Goal: Information Seeking & Learning: Compare options

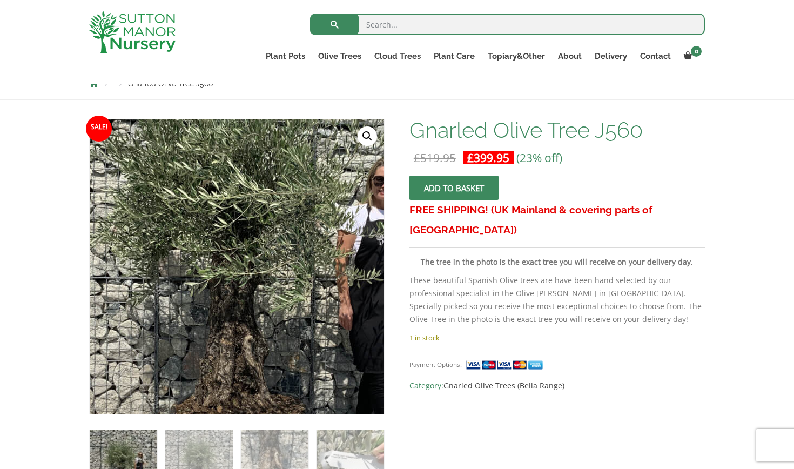
scroll to position [130, 0]
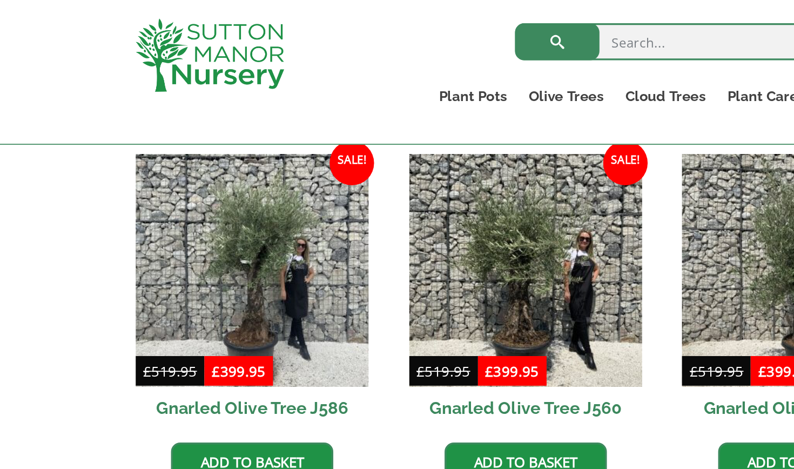
scroll to position [800, 0]
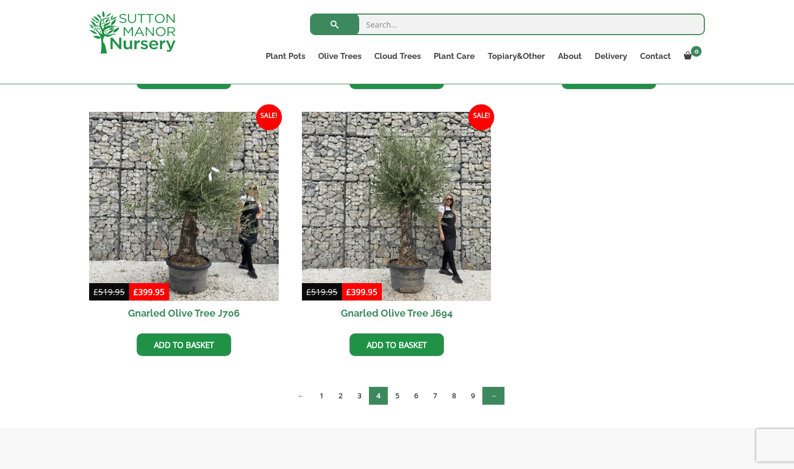
click at [497, 394] on link "→" at bounding box center [493, 396] width 22 height 18
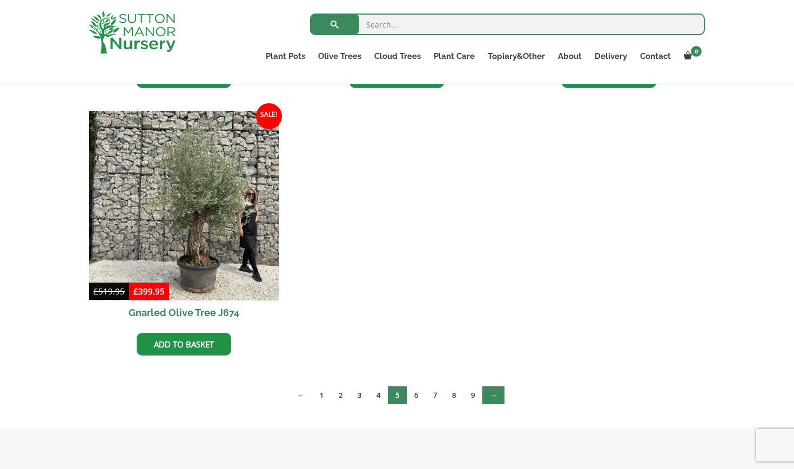
scroll to position [1584, 0]
click at [498, 395] on link "→" at bounding box center [493, 396] width 22 height 18
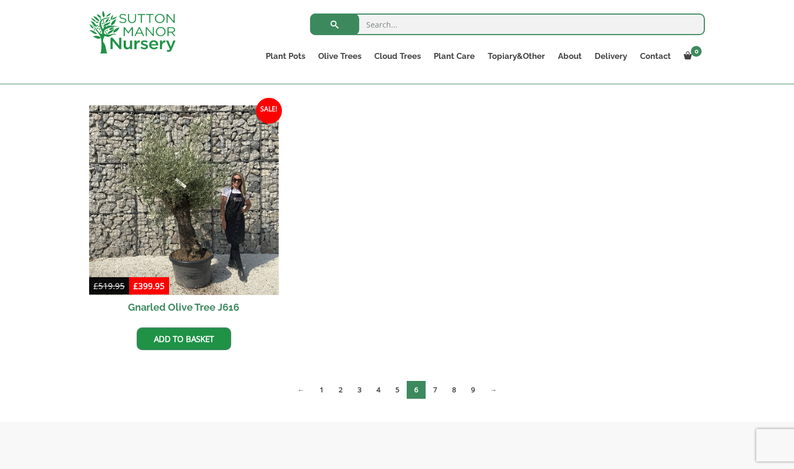
scroll to position [1588, 0]
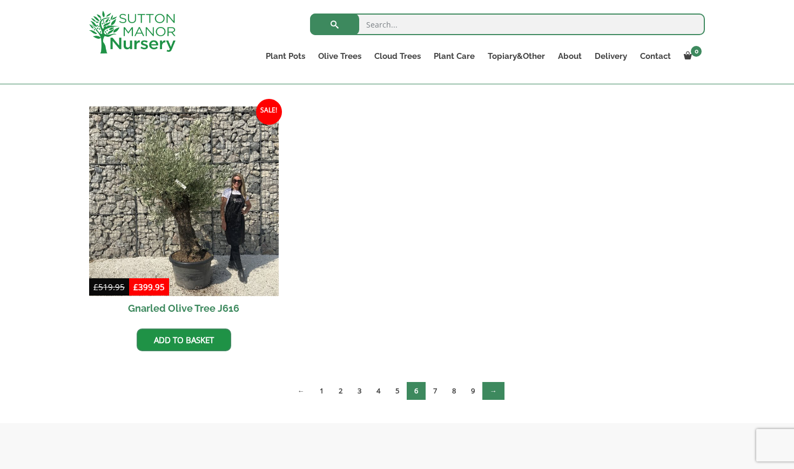
click at [494, 389] on link "→" at bounding box center [493, 391] width 22 height 18
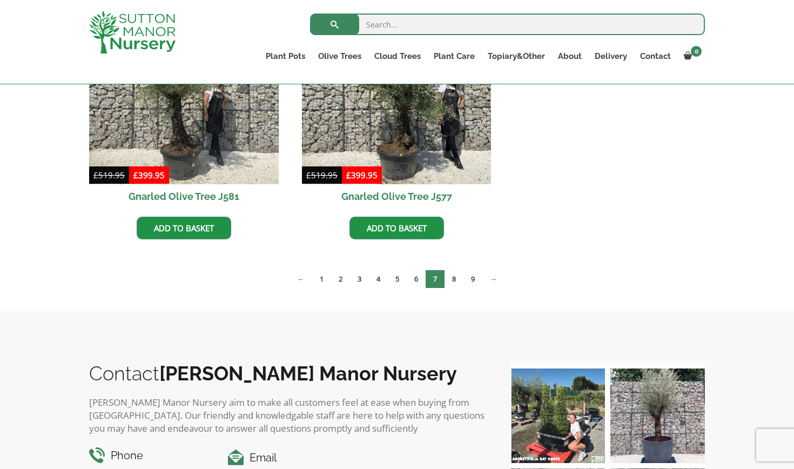
scroll to position [1699, 0]
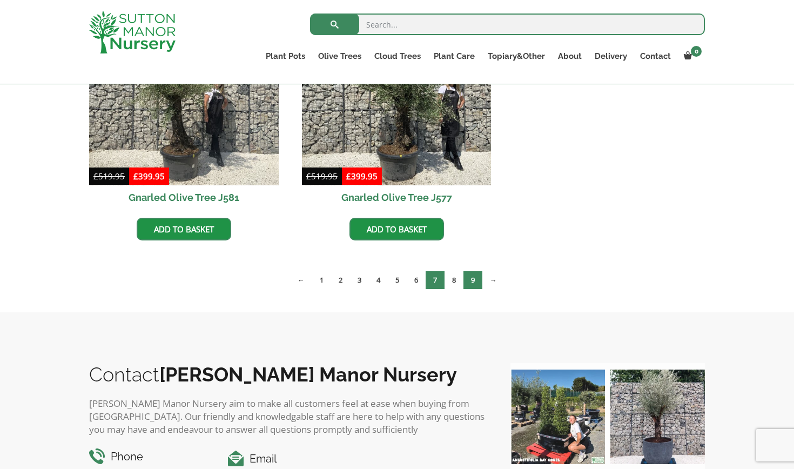
click at [473, 277] on link "9" at bounding box center [472, 280] width 19 height 18
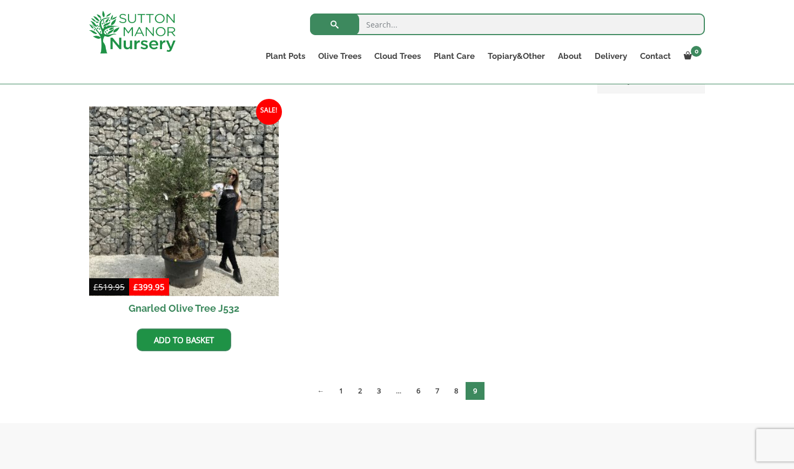
scroll to position [255, 0]
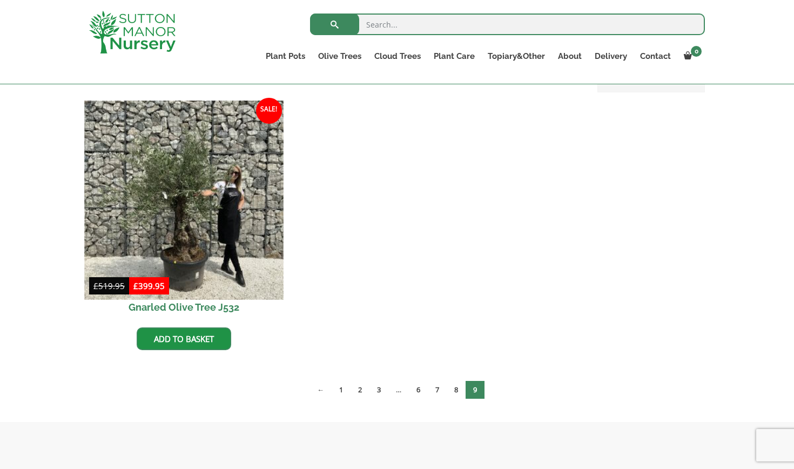
click at [186, 242] on img at bounding box center [183, 199] width 199 height 199
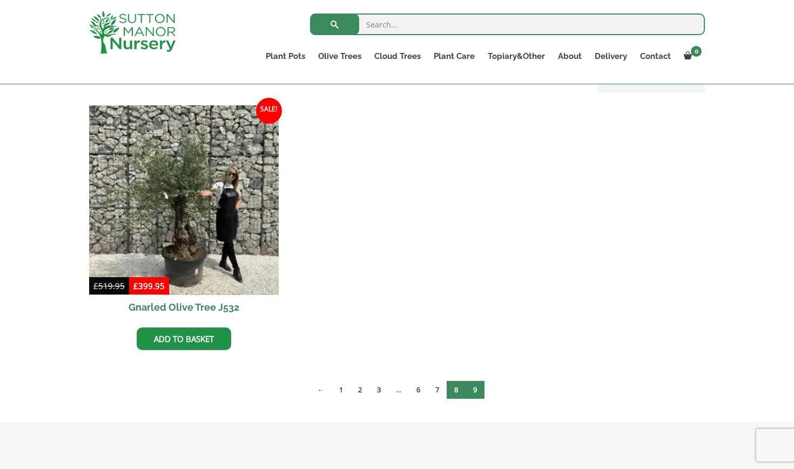
click at [457, 389] on link "8" at bounding box center [456, 390] width 19 height 18
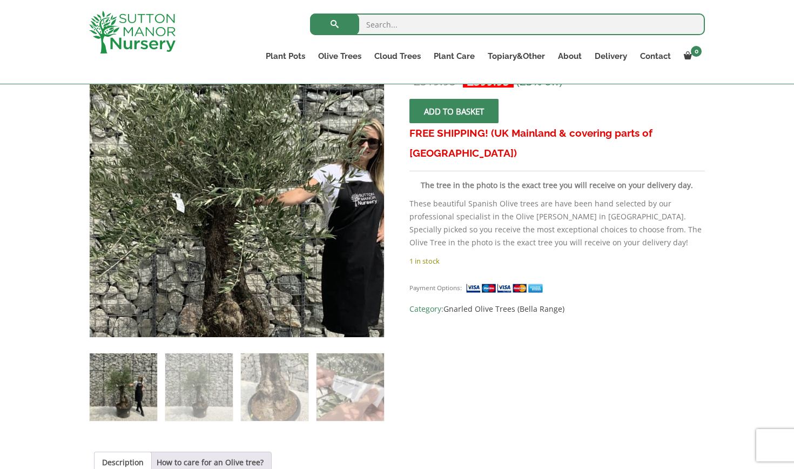
scroll to position [216, 0]
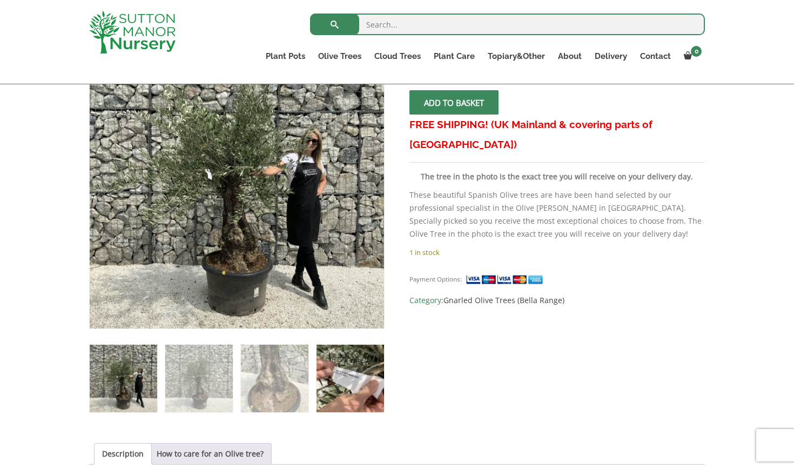
click at [355, 393] on img at bounding box center [349, 377] width 67 height 67
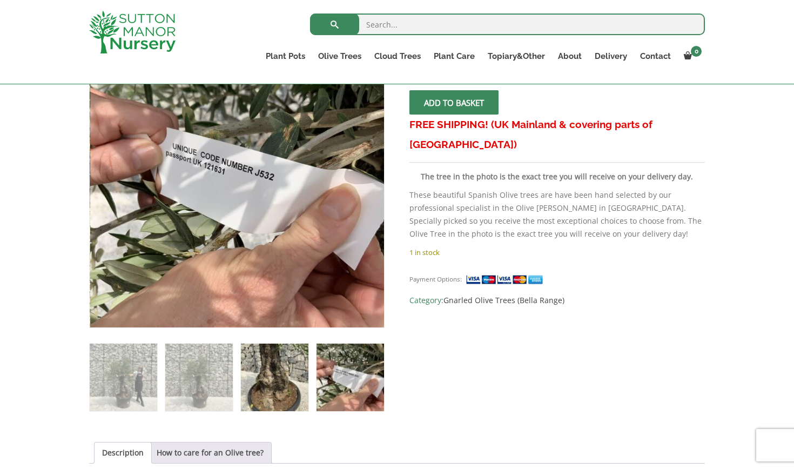
click at [283, 381] on img at bounding box center [274, 376] width 67 height 67
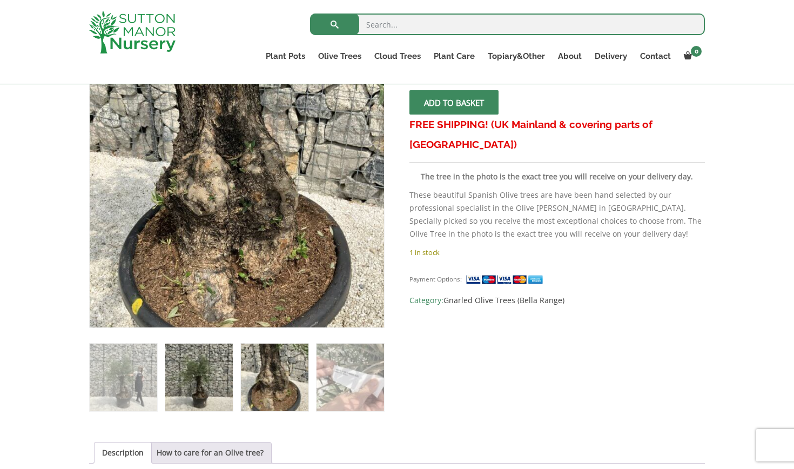
click at [199, 381] on img at bounding box center [198, 376] width 67 height 67
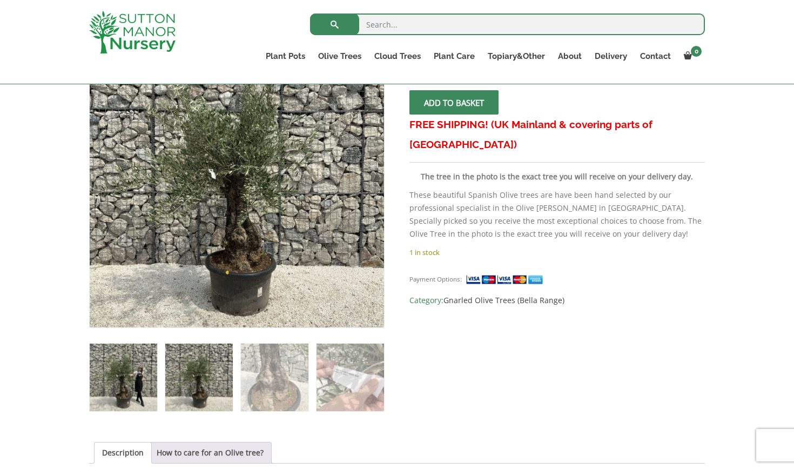
click at [136, 375] on img at bounding box center [123, 376] width 67 height 67
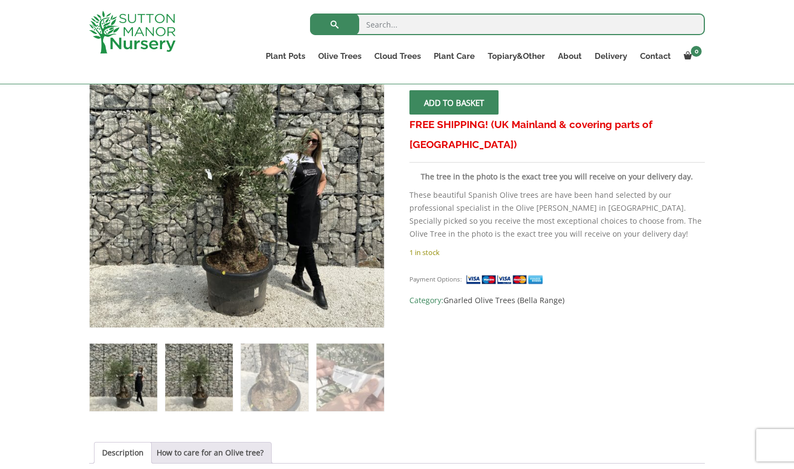
click at [199, 373] on img at bounding box center [198, 376] width 67 height 67
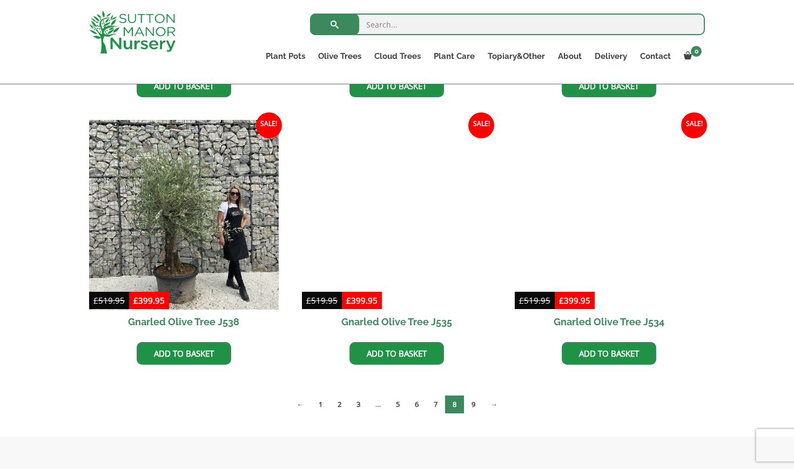
scroll to position [1577, 0]
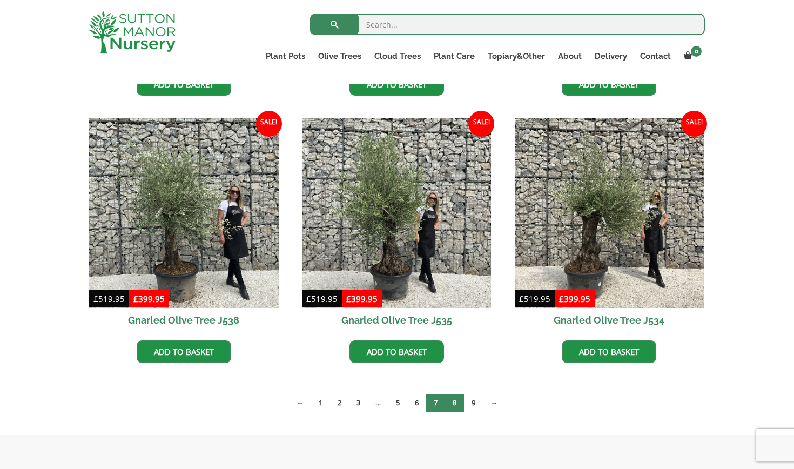
click at [438, 403] on link "7" at bounding box center [435, 403] width 19 height 18
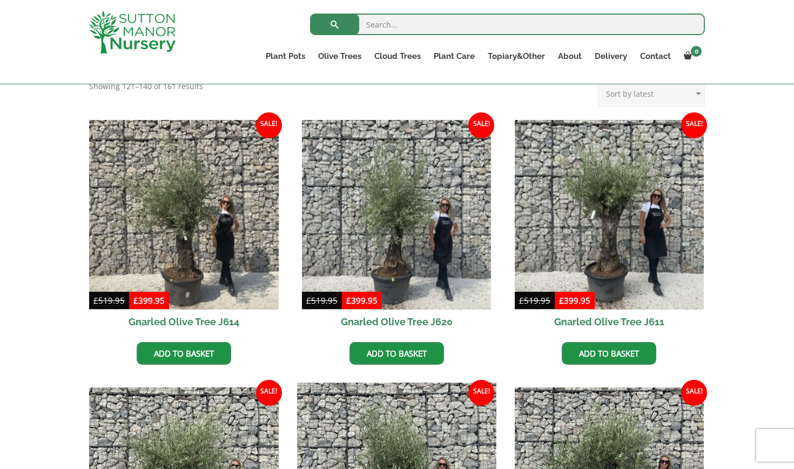
scroll to position [228, 0]
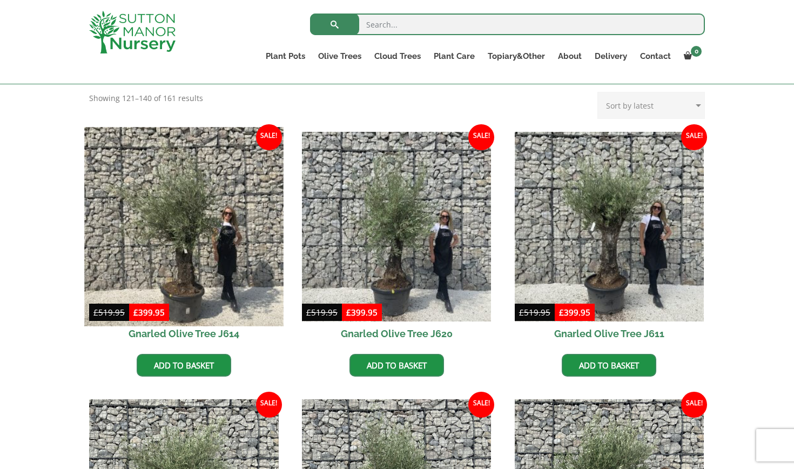
click at [185, 255] on img at bounding box center [183, 226] width 199 height 199
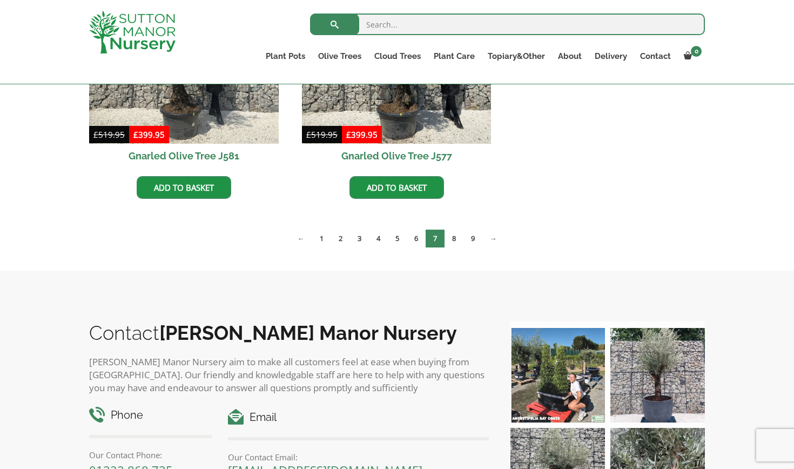
scroll to position [1742, 0]
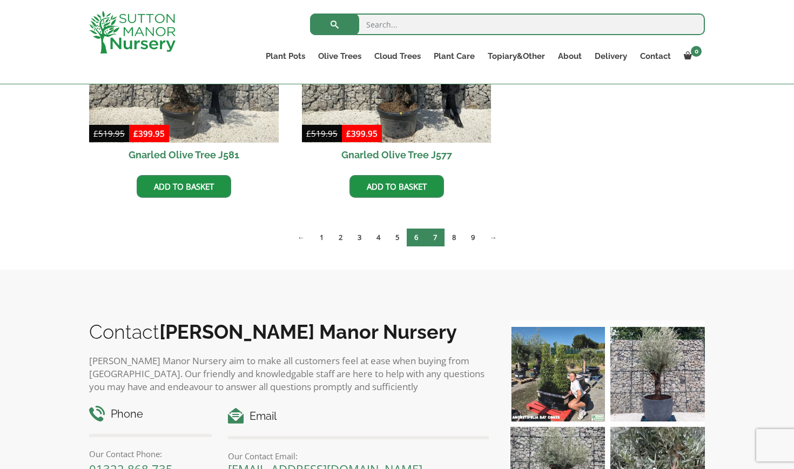
click at [415, 240] on link "6" at bounding box center [416, 237] width 19 height 18
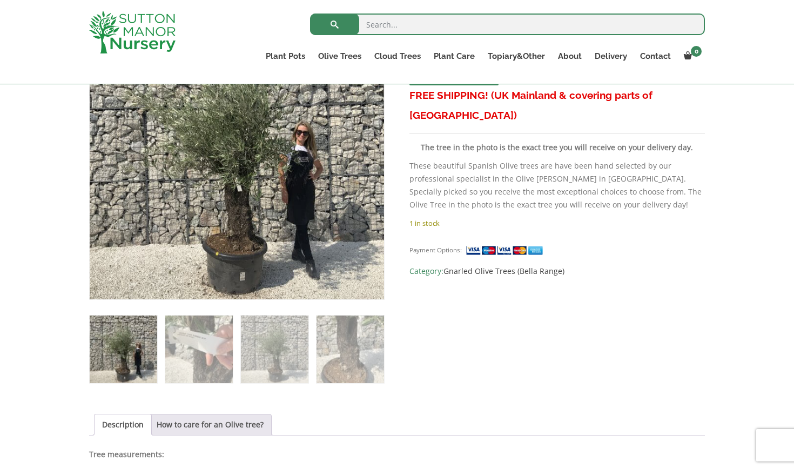
scroll to position [239, 0]
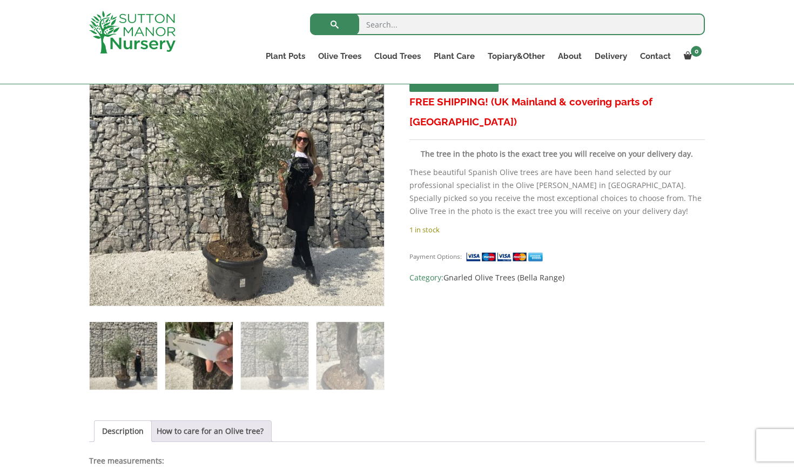
click at [198, 361] on img at bounding box center [198, 355] width 67 height 67
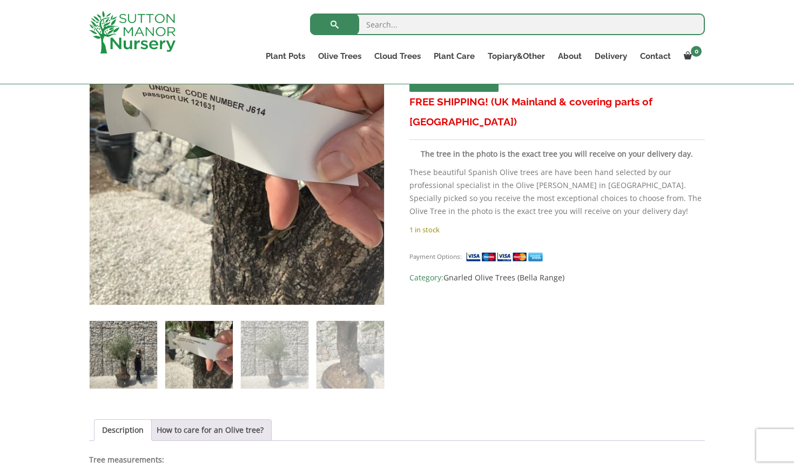
click at [138, 341] on img at bounding box center [123, 354] width 67 height 67
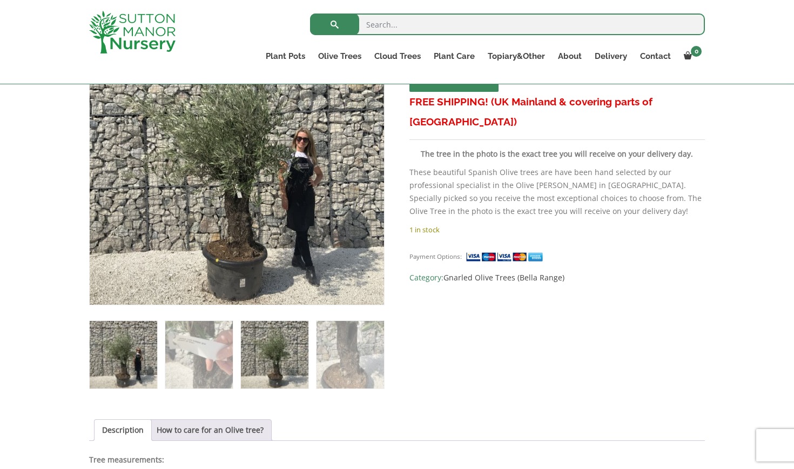
click at [270, 358] on img at bounding box center [274, 354] width 67 height 67
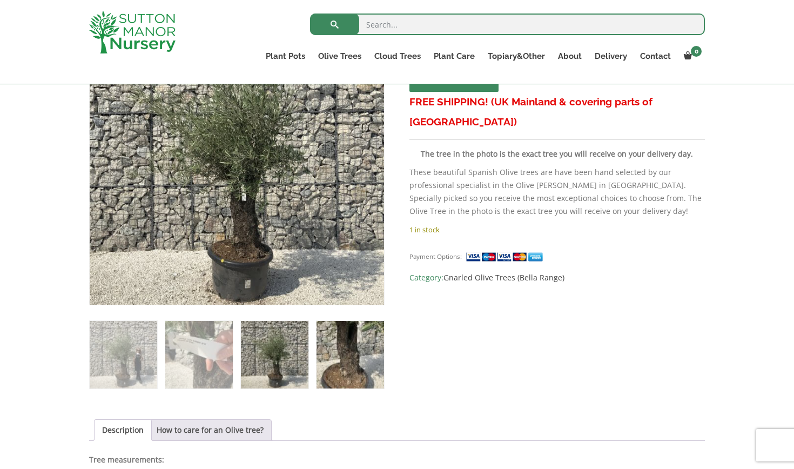
click at [351, 370] on img at bounding box center [349, 354] width 67 height 67
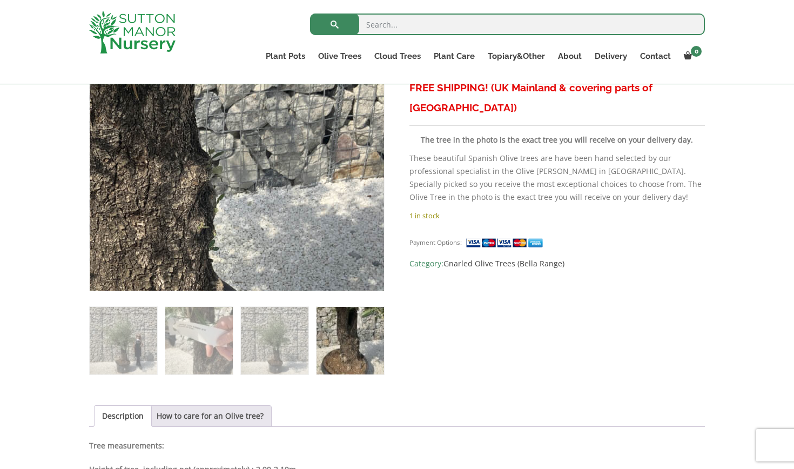
scroll to position [280, 0]
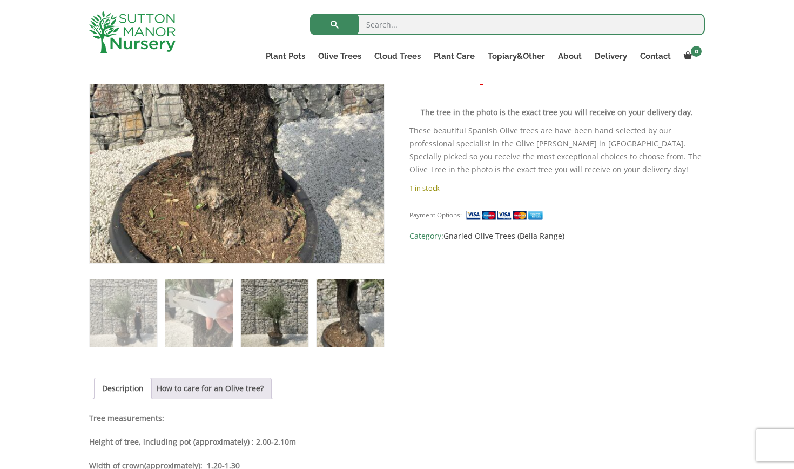
click at [271, 290] on img at bounding box center [274, 312] width 67 height 67
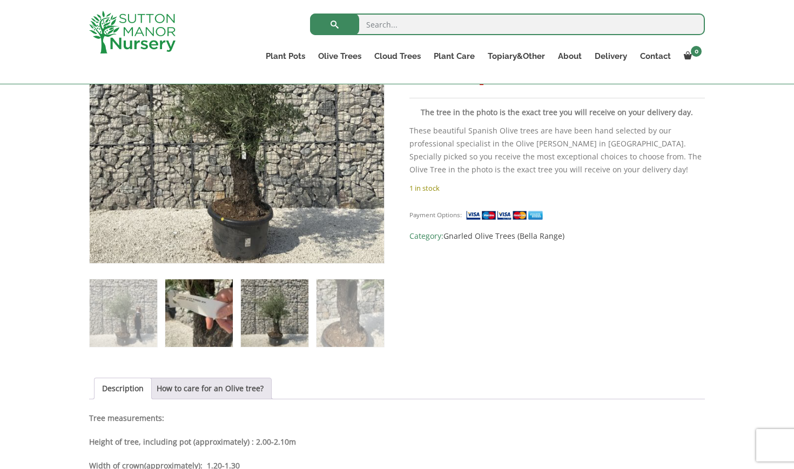
click at [224, 310] on img at bounding box center [198, 312] width 67 height 67
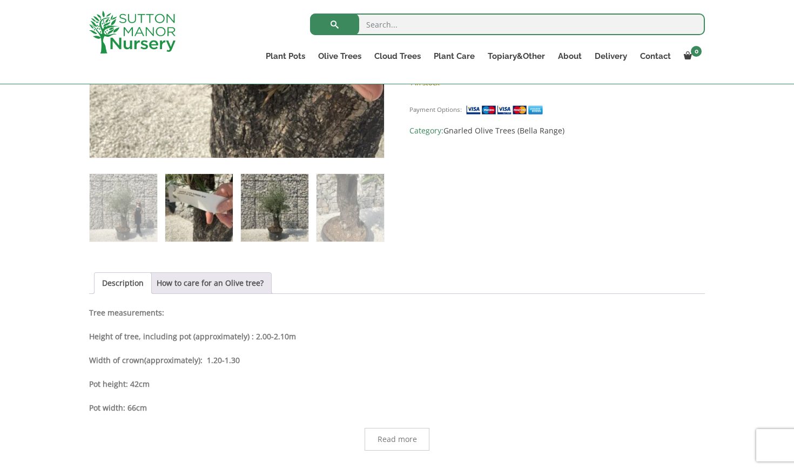
scroll to position [387, 0]
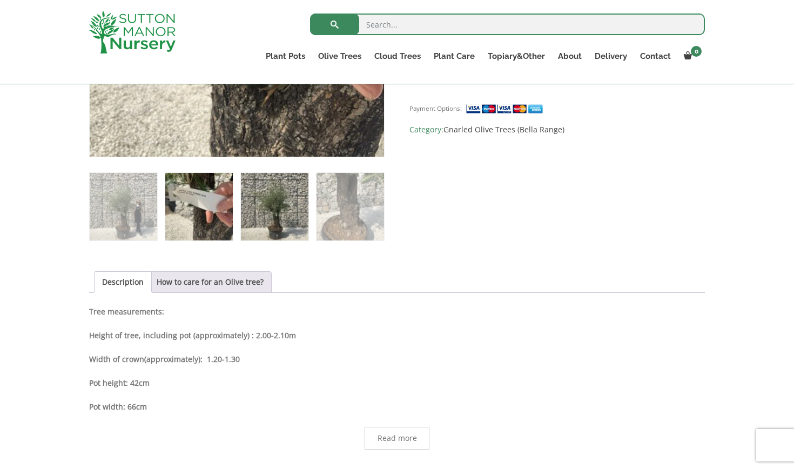
click at [289, 201] on img at bounding box center [274, 206] width 67 height 67
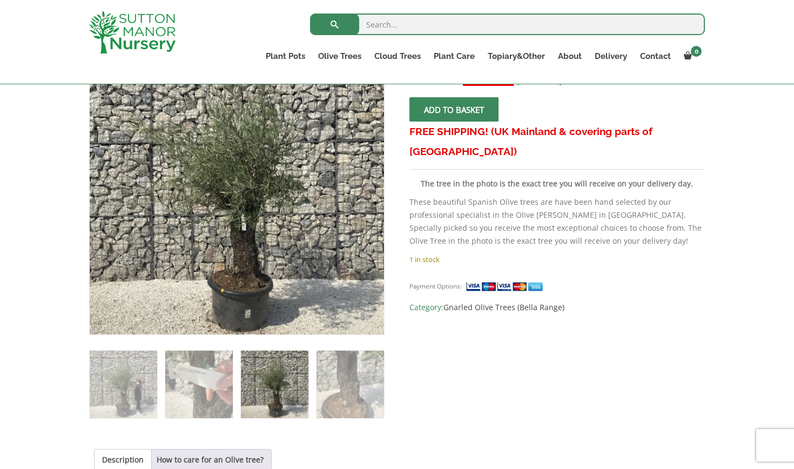
scroll to position [208, 0]
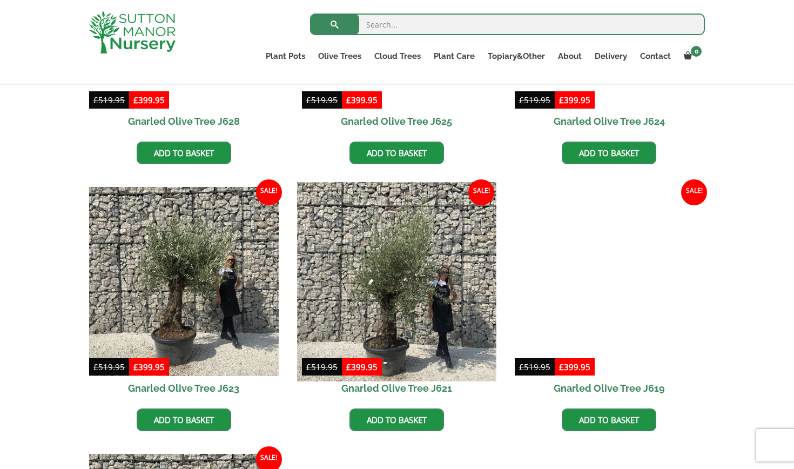
scroll to position [1241, 0]
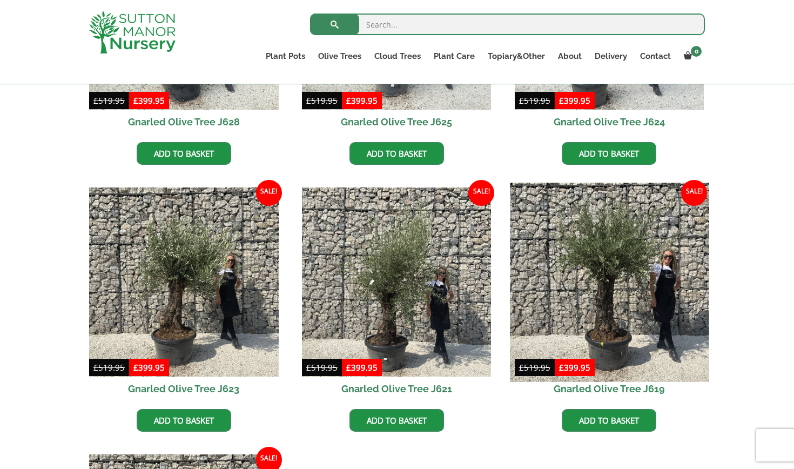
click at [608, 292] on img at bounding box center [609, 281] width 199 height 199
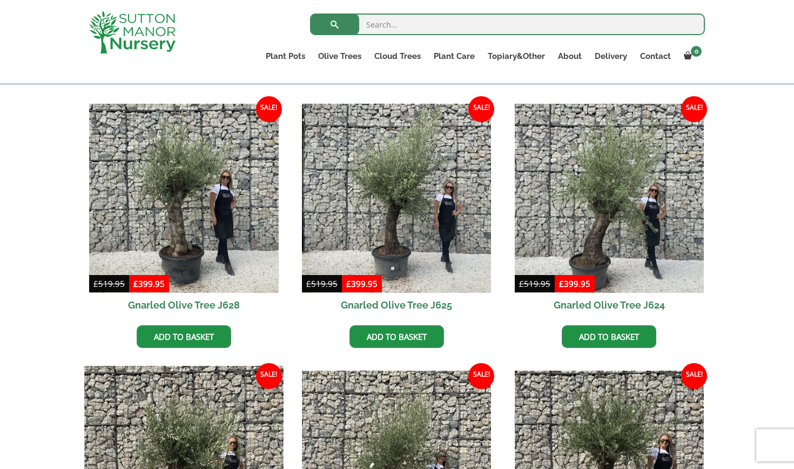
scroll to position [1048, 0]
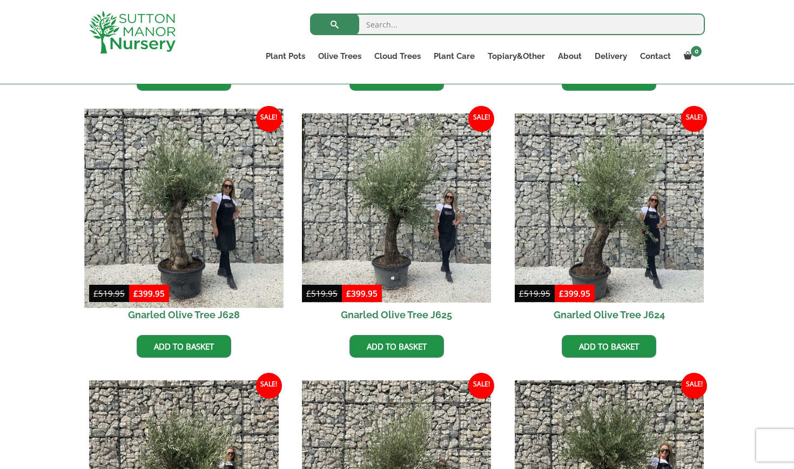
click at [176, 226] on img at bounding box center [183, 208] width 199 height 199
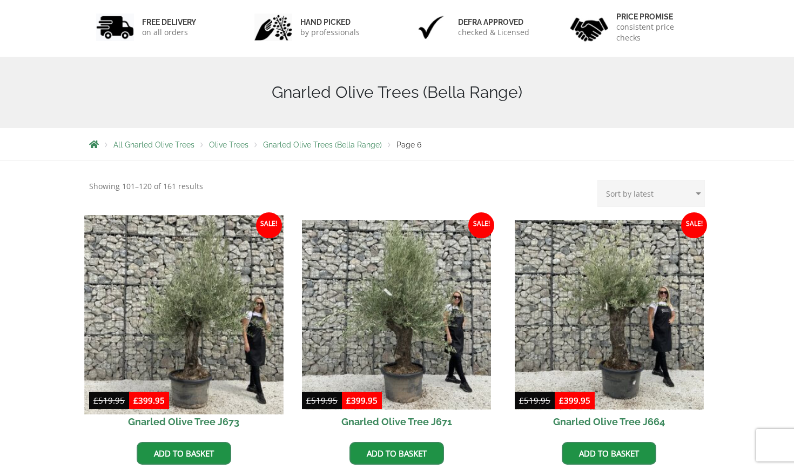
scroll to position [0, 0]
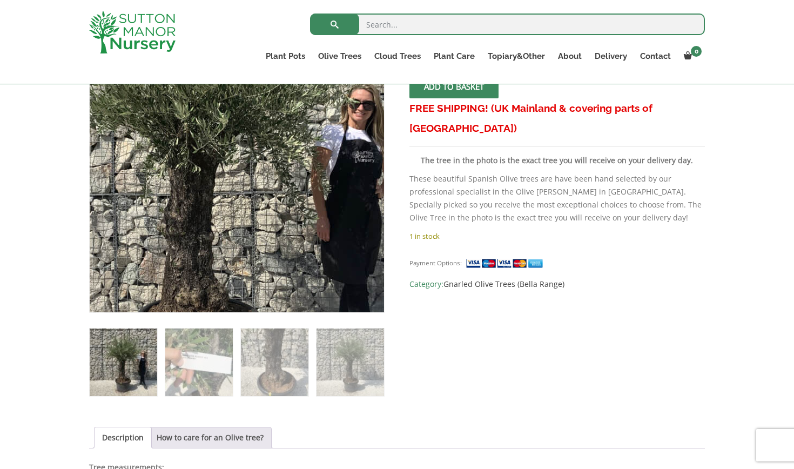
scroll to position [266, 0]
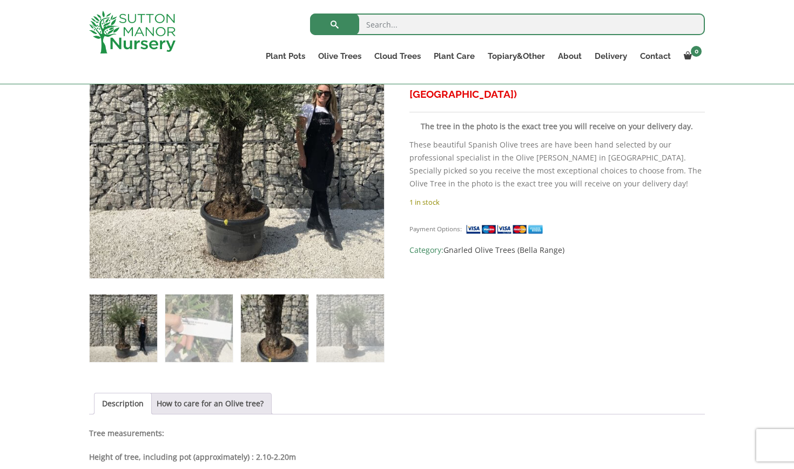
click at [275, 321] on img at bounding box center [274, 327] width 67 height 67
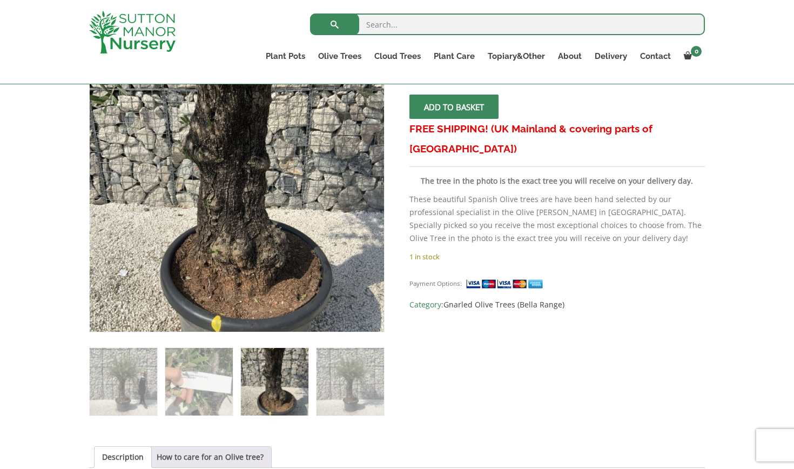
scroll to position [213, 0]
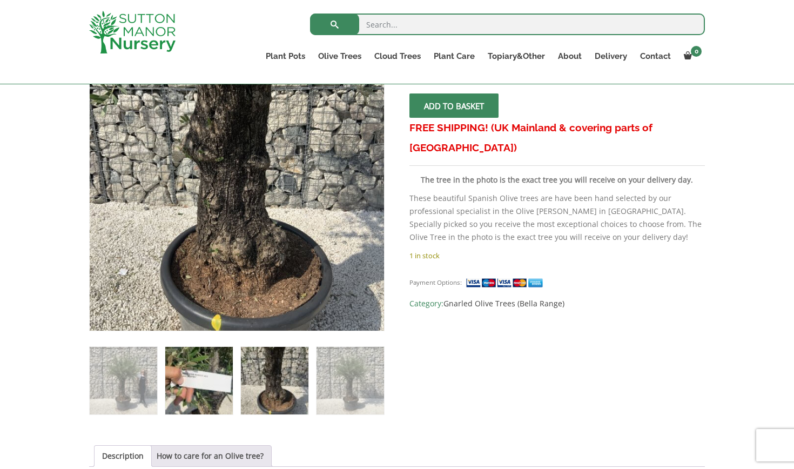
click at [198, 376] on img at bounding box center [198, 380] width 67 height 67
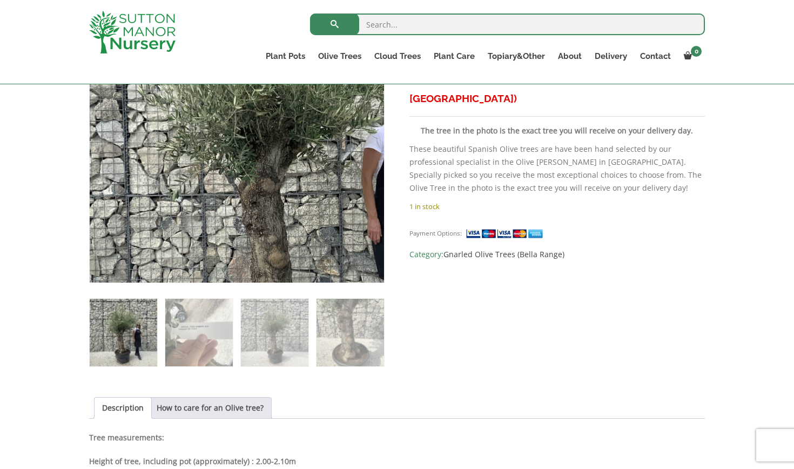
scroll to position [263, 0]
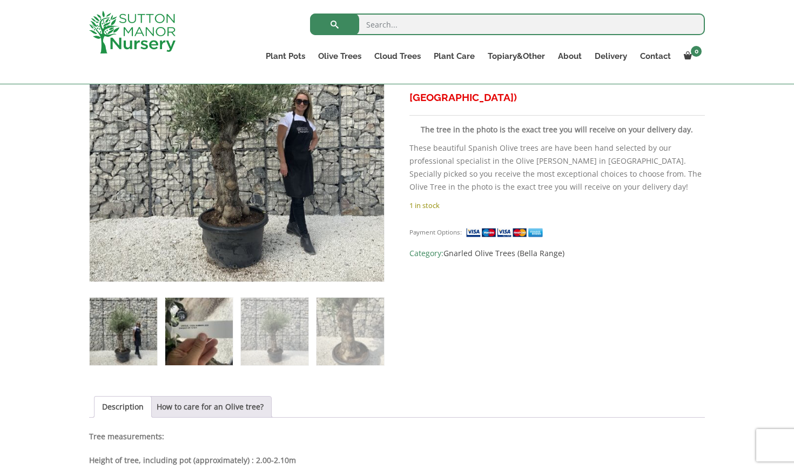
click at [201, 320] on img at bounding box center [198, 330] width 67 height 67
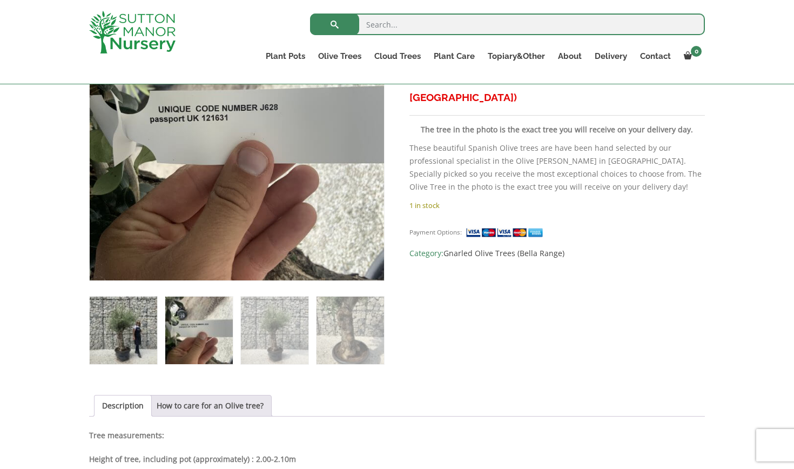
click at [144, 333] on img at bounding box center [123, 329] width 67 height 67
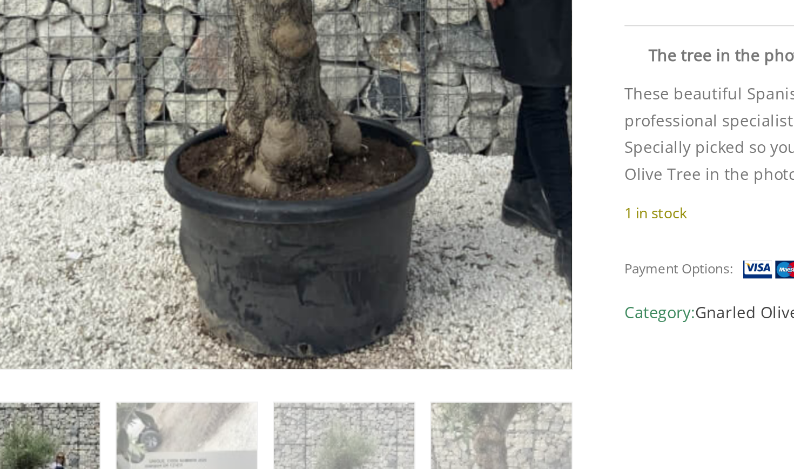
scroll to position [195, 0]
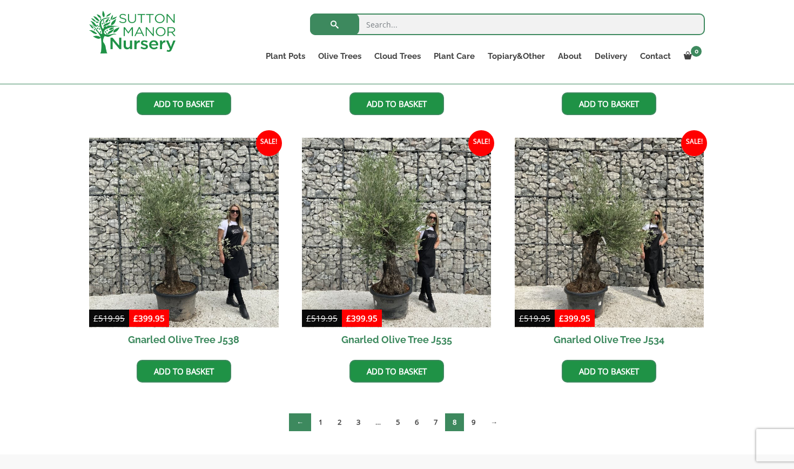
click at [298, 422] on link "←" at bounding box center [300, 422] width 22 height 18
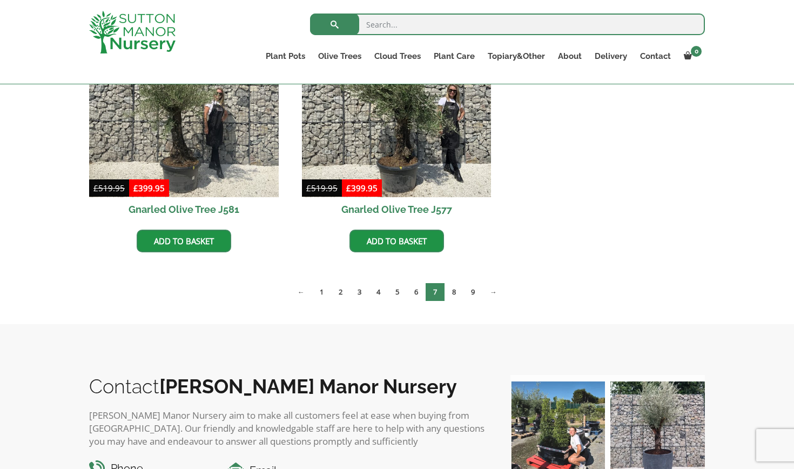
scroll to position [1688, 0]
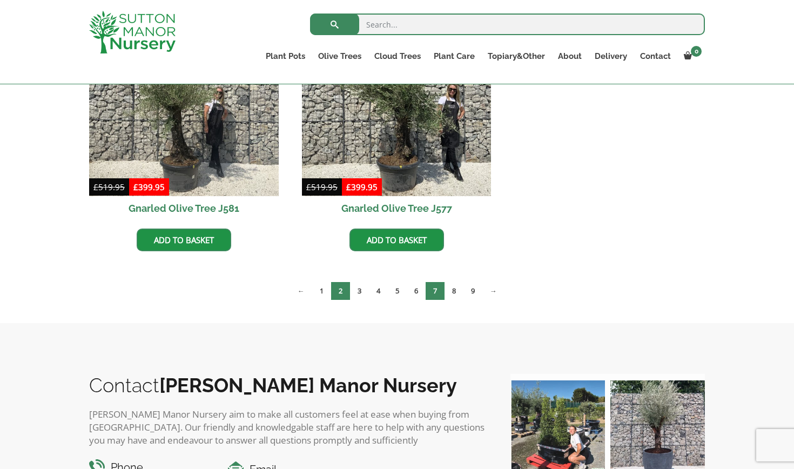
click at [339, 289] on link "2" at bounding box center [340, 291] width 19 height 18
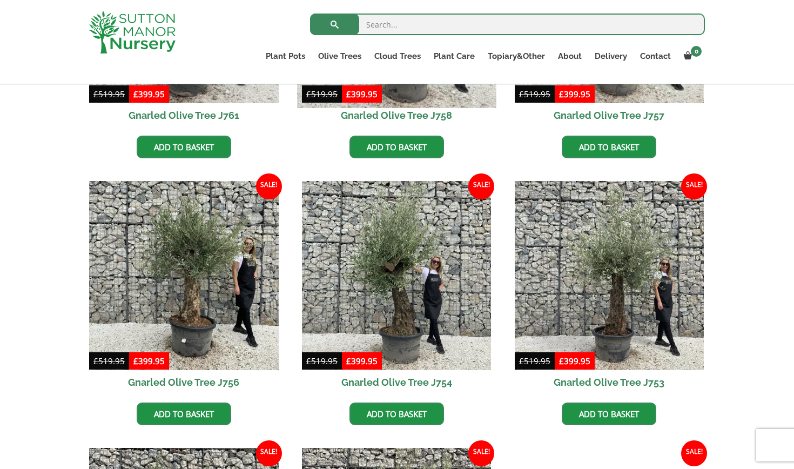
scroll to position [448, 0]
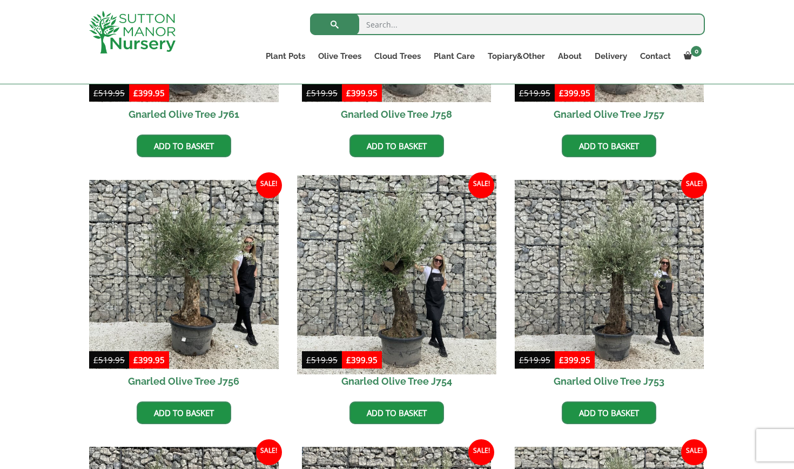
click at [399, 301] on img at bounding box center [396, 274] width 199 height 199
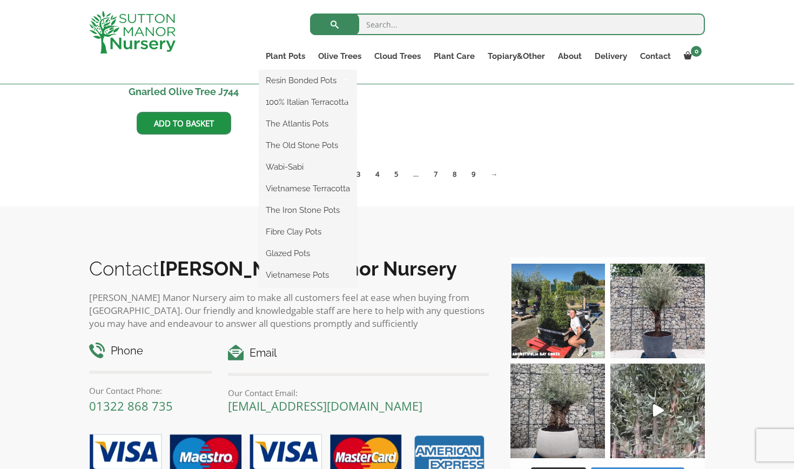
scroll to position [1278, 0]
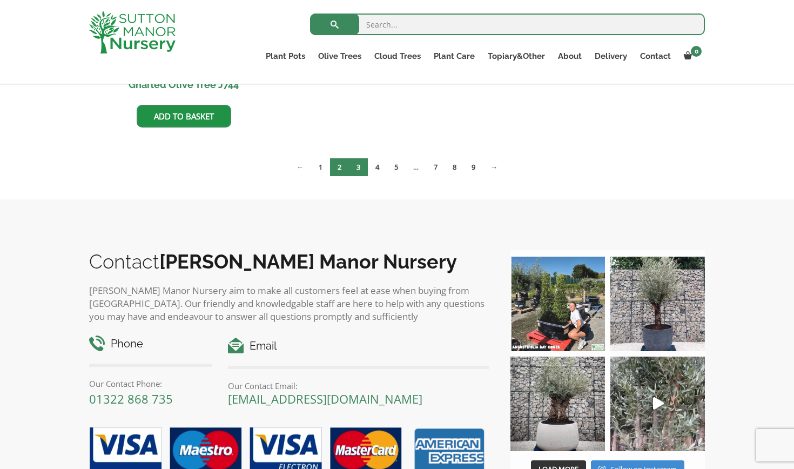
click at [361, 166] on link "3" at bounding box center [358, 167] width 19 height 18
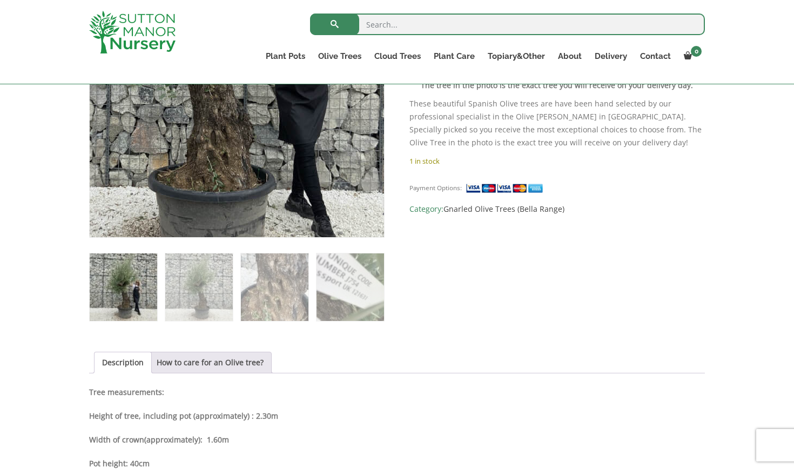
scroll to position [308, 0]
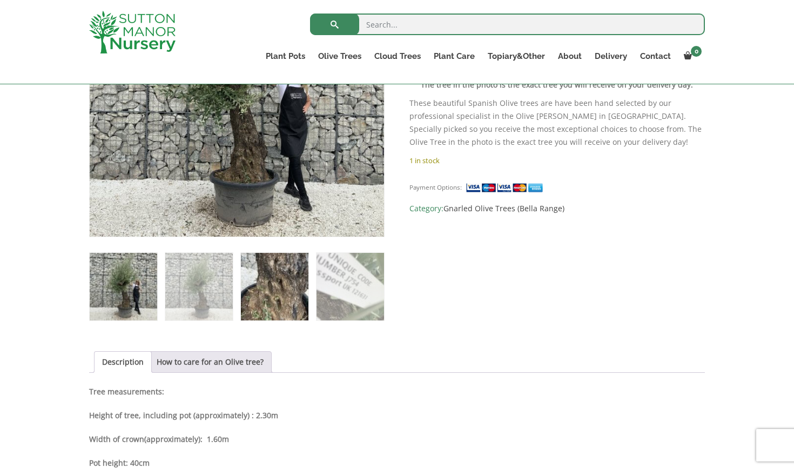
click at [292, 283] on img at bounding box center [274, 286] width 67 height 67
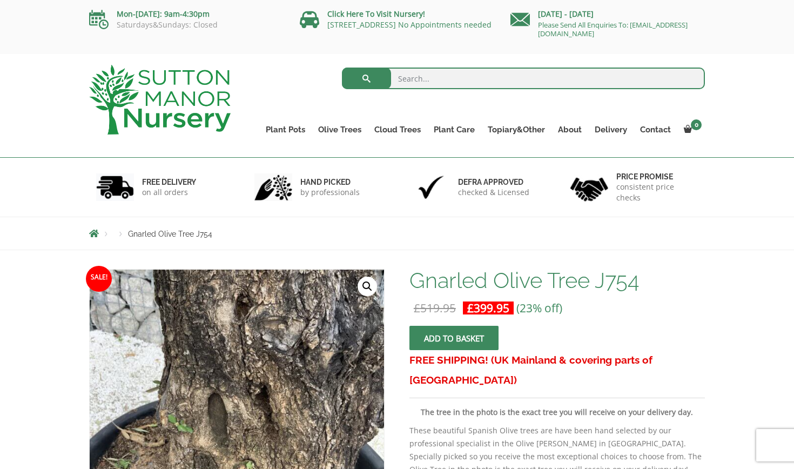
scroll to position [0, 0]
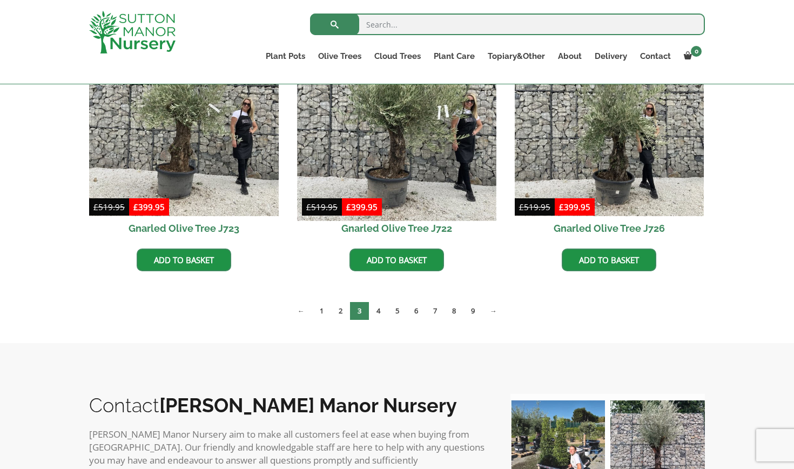
scroll to position [869, 0]
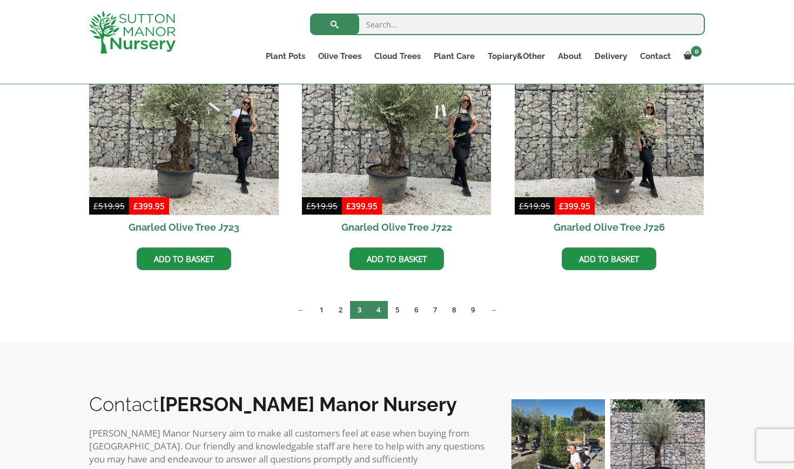
click at [379, 310] on link "4" at bounding box center [378, 310] width 19 height 18
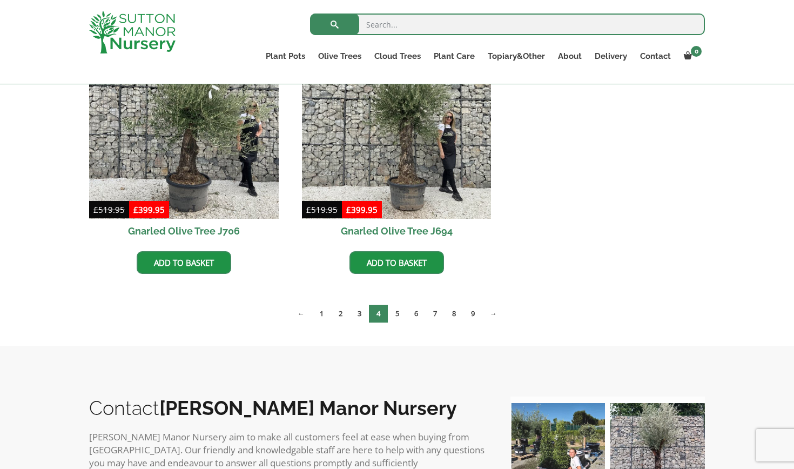
scroll to position [1132, 0]
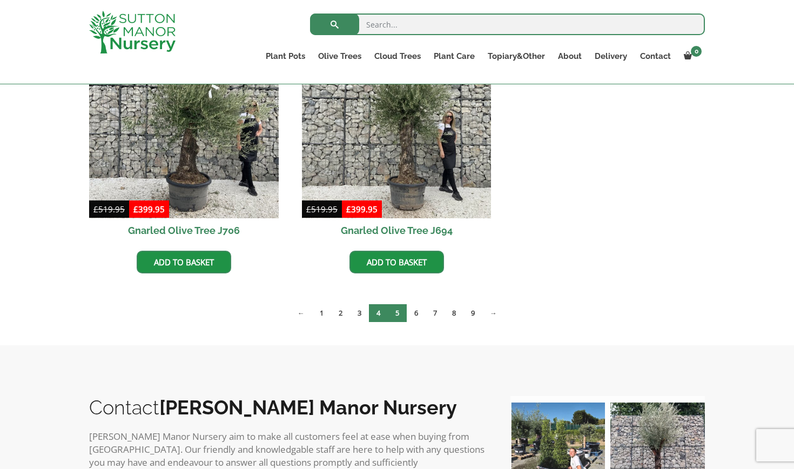
click at [396, 313] on link "5" at bounding box center [397, 313] width 19 height 18
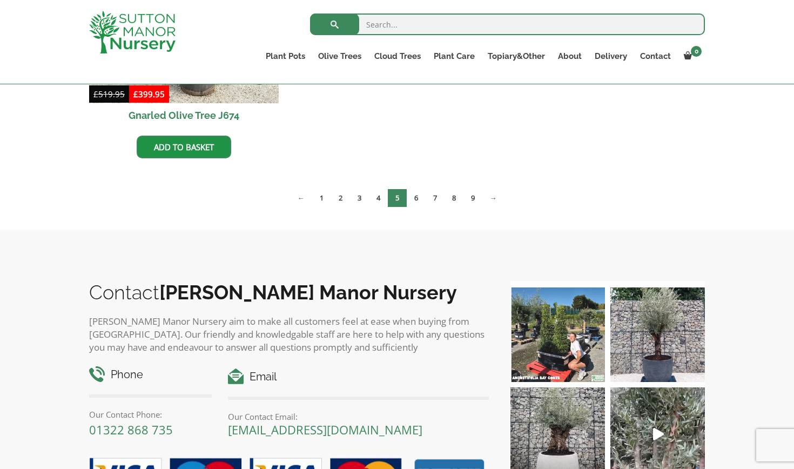
scroll to position [1785, 0]
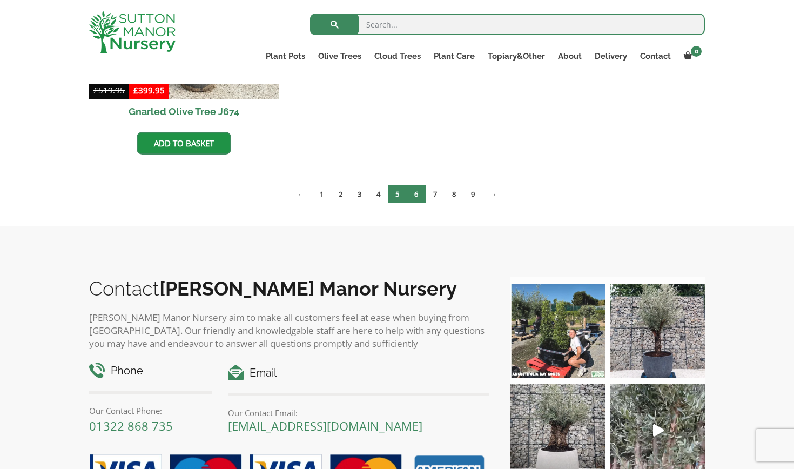
click at [415, 194] on link "6" at bounding box center [416, 194] width 19 height 18
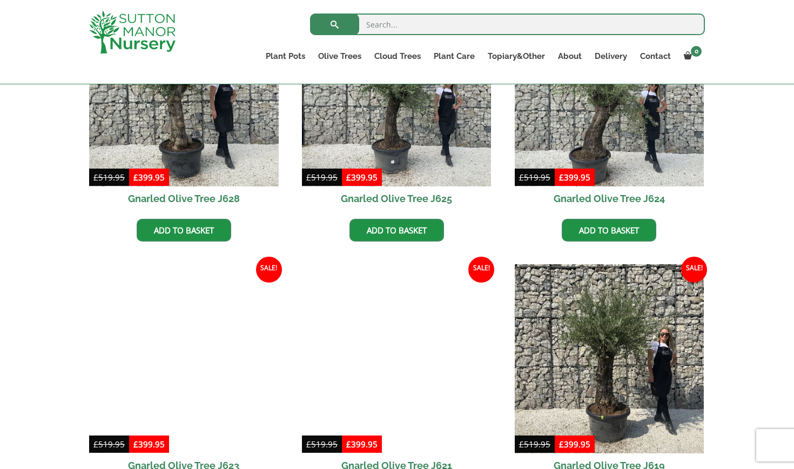
scroll to position [1165, 0]
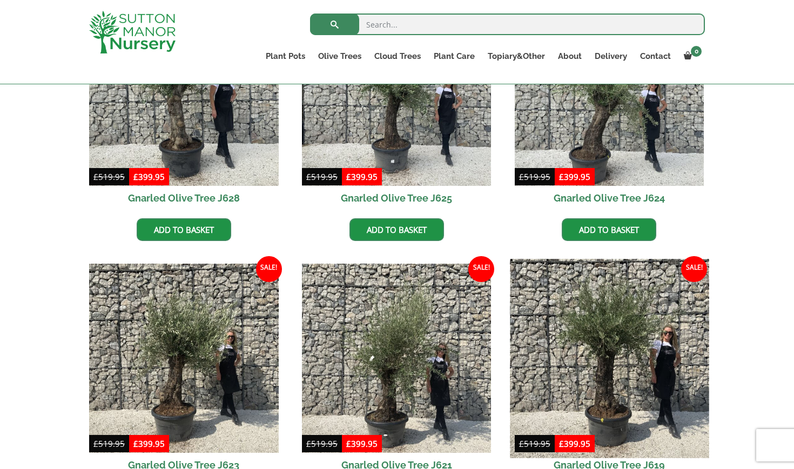
click at [620, 342] on img at bounding box center [609, 358] width 199 height 199
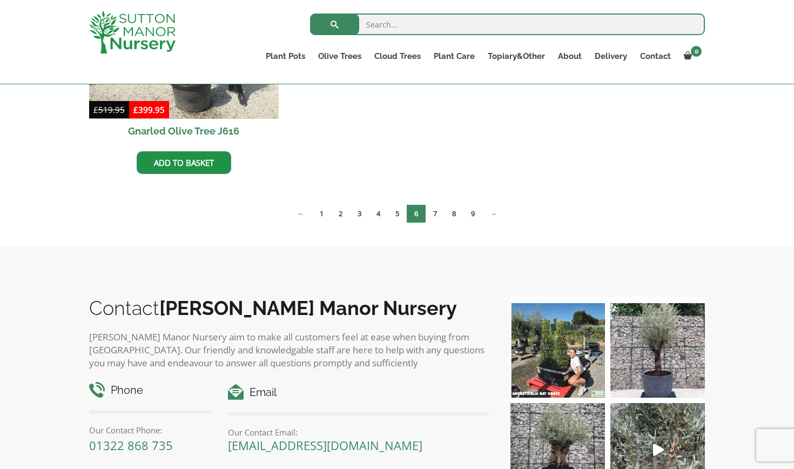
scroll to position [1803, 0]
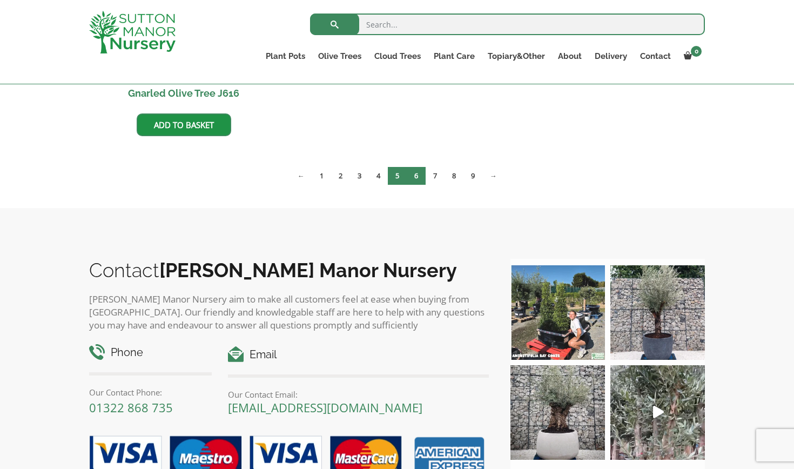
click at [397, 179] on link "5" at bounding box center [397, 176] width 19 height 18
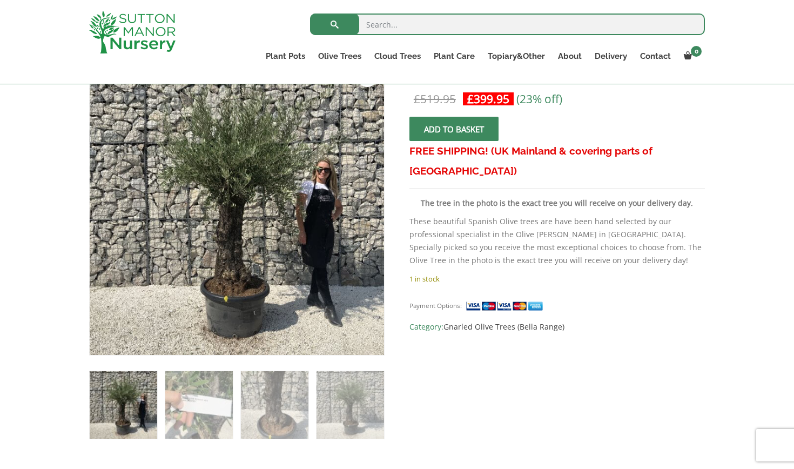
scroll to position [190, 0]
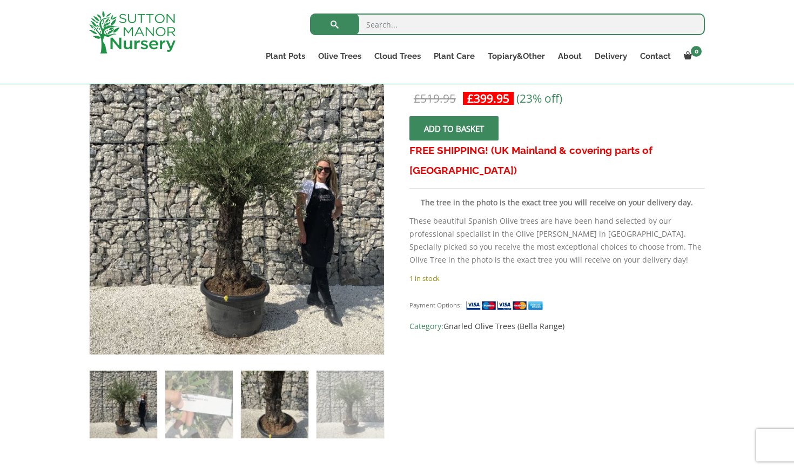
click at [262, 403] on img at bounding box center [274, 403] width 67 height 67
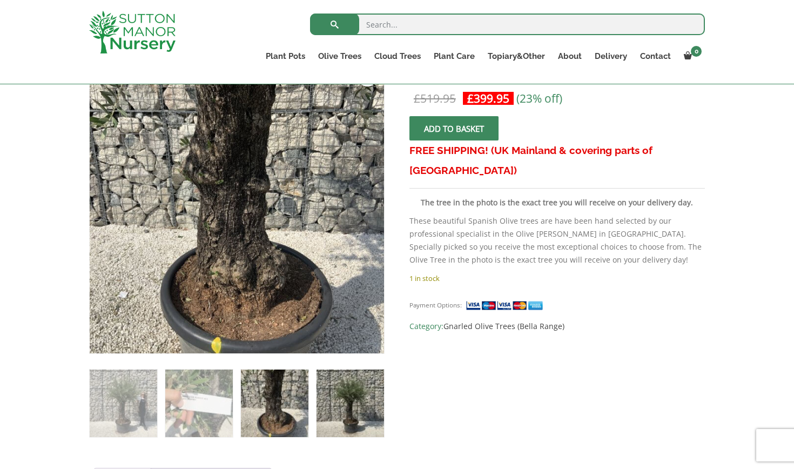
click at [346, 408] on img at bounding box center [349, 402] width 67 height 67
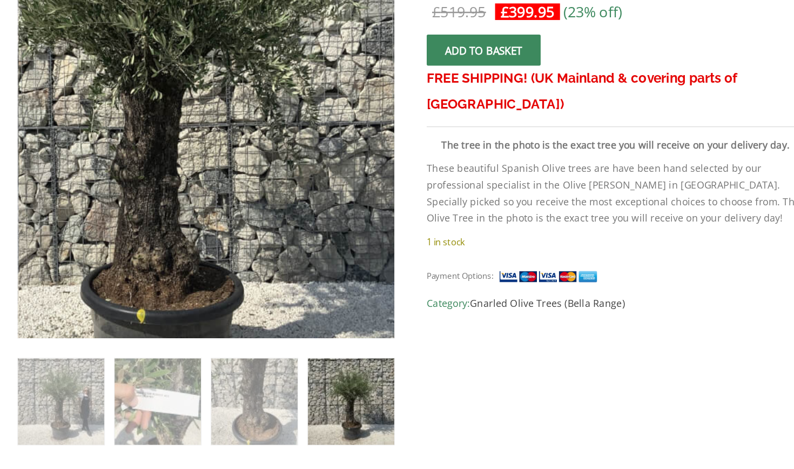
scroll to position [233, 0]
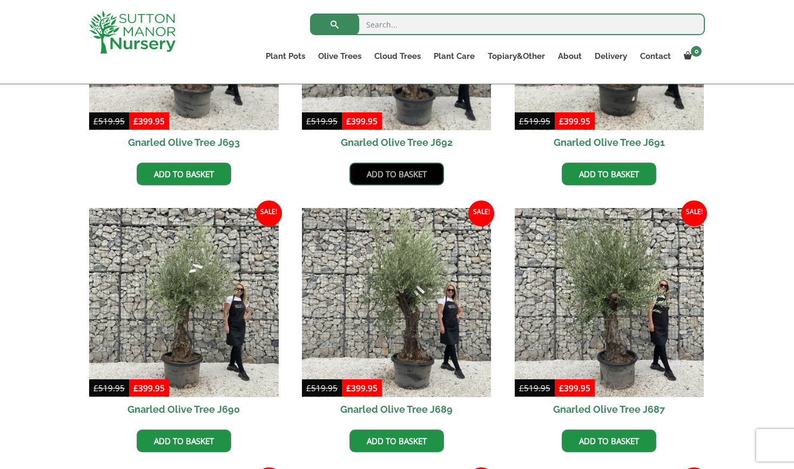
scroll to position [420, 0]
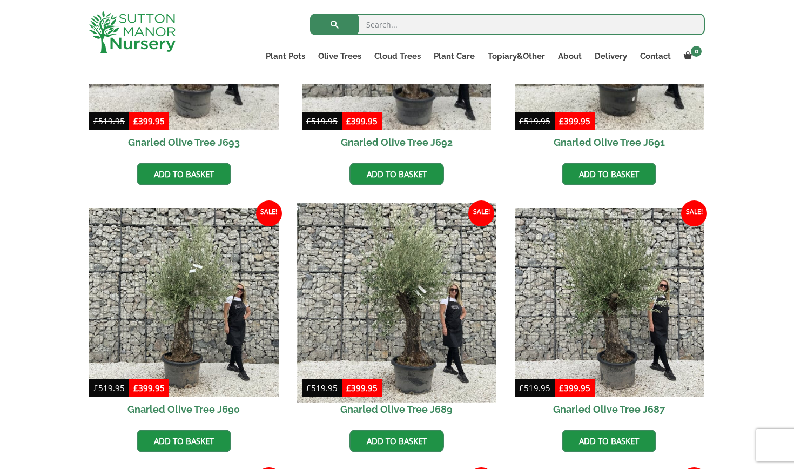
click at [406, 279] on img at bounding box center [396, 302] width 199 height 199
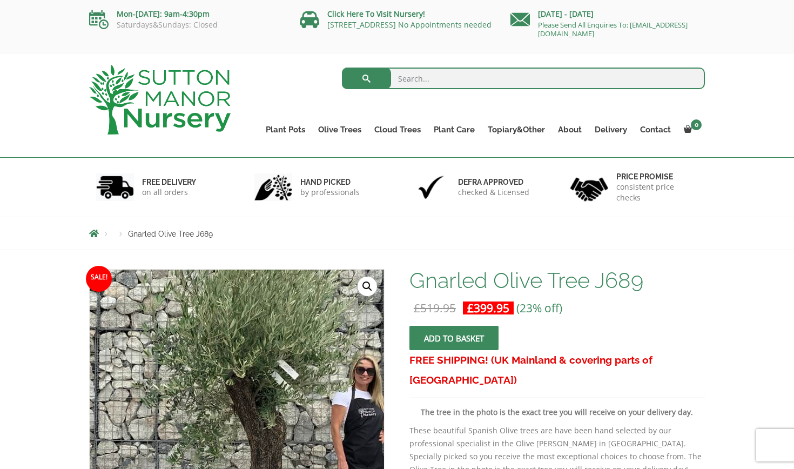
click at [252, 441] on img at bounding box center [227, 402] width 478 height 478
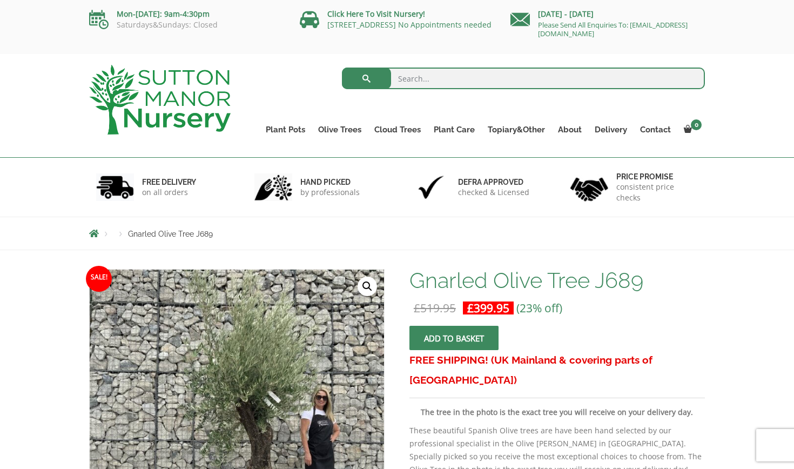
click at [370, 285] on link "🔍" at bounding box center [366, 285] width 19 height 19
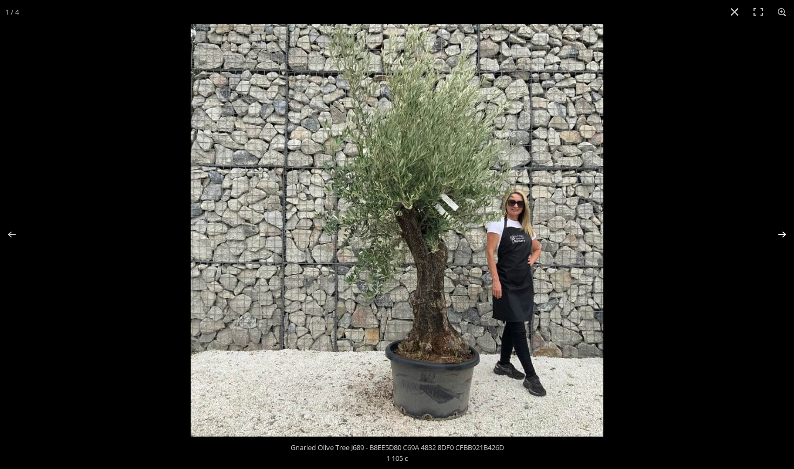
click at [780, 234] on button "Next (arrow right)" at bounding box center [775, 234] width 38 height 54
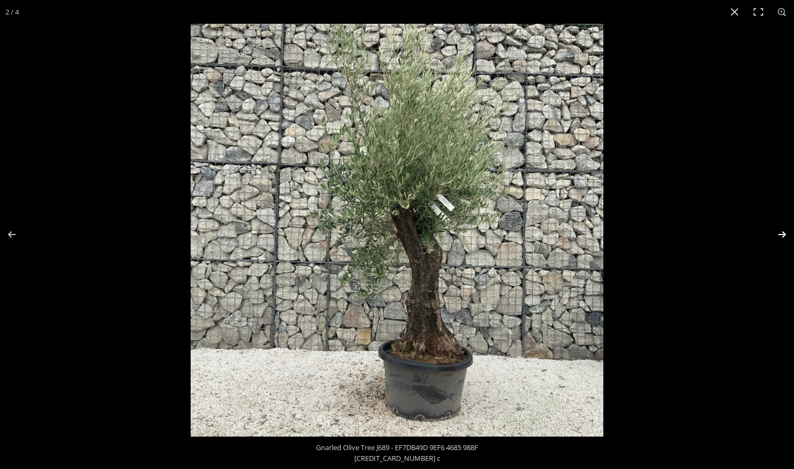
click at [780, 234] on button "Next (arrow right)" at bounding box center [775, 234] width 38 height 54
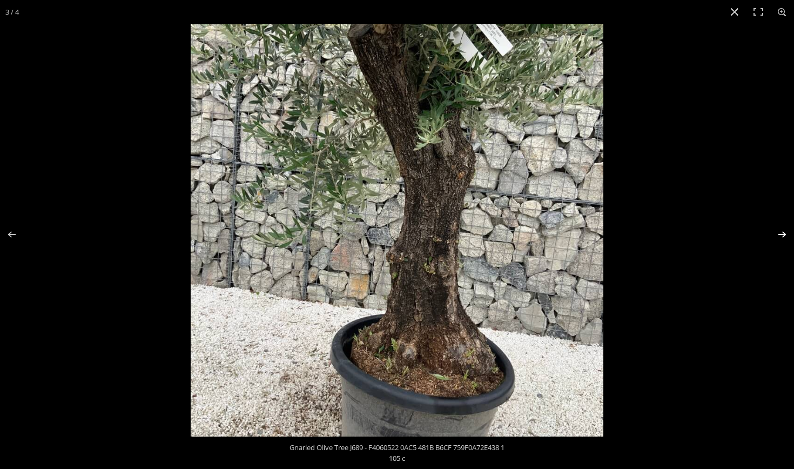
click at [780, 234] on button "Next (arrow right)" at bounding box center [775, 234] width 38 height 54
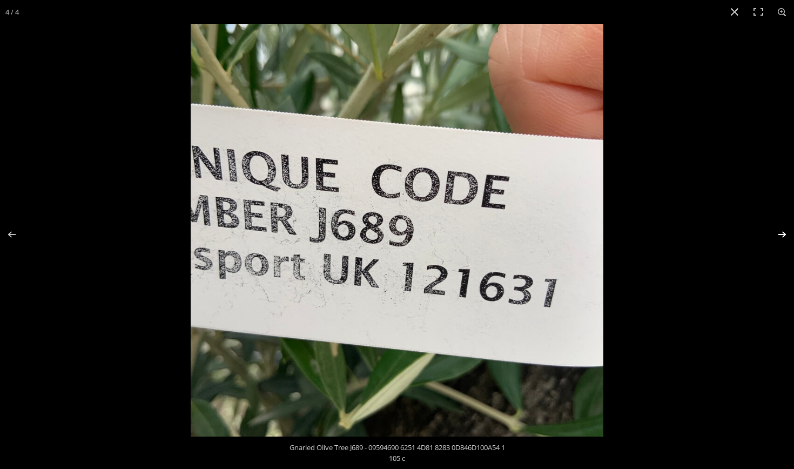
click at [780, 235] on button "Next (arrow right)" at bounding box center [775, 234] width 38 height 54
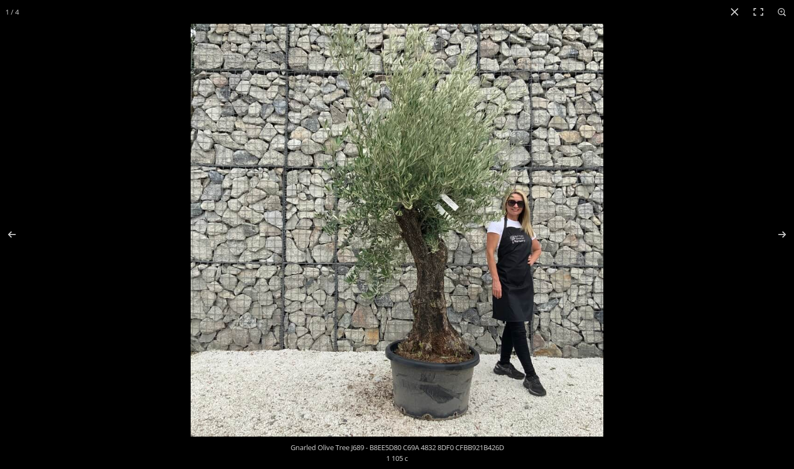
click at [494, 194] on img at bounding box center [397, 230] width 412 height 412
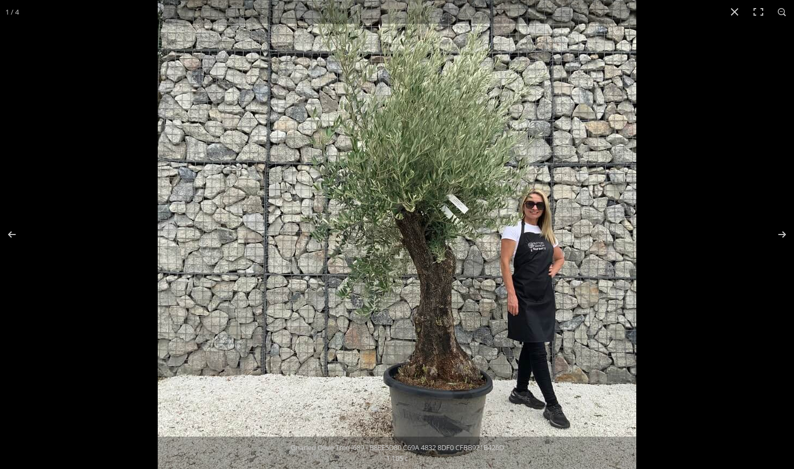
click at [494, 194] on img at bounding box center [397, 236] width 478 height 478
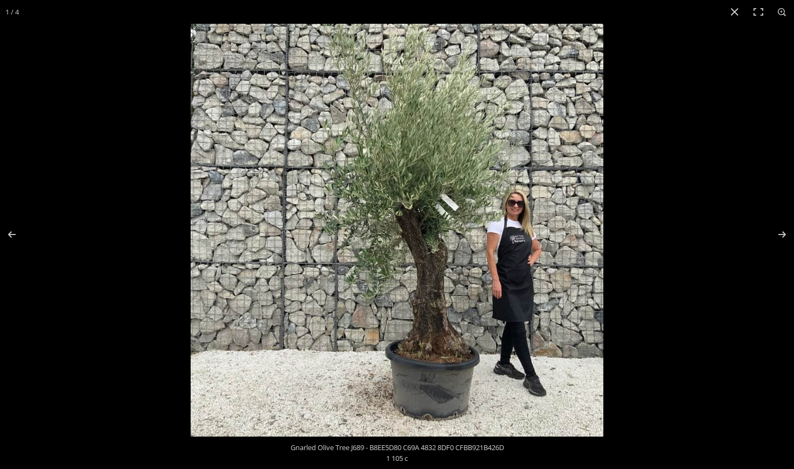
click at [494, 194] on img at bounding box center [397, 230] width 412 height 412
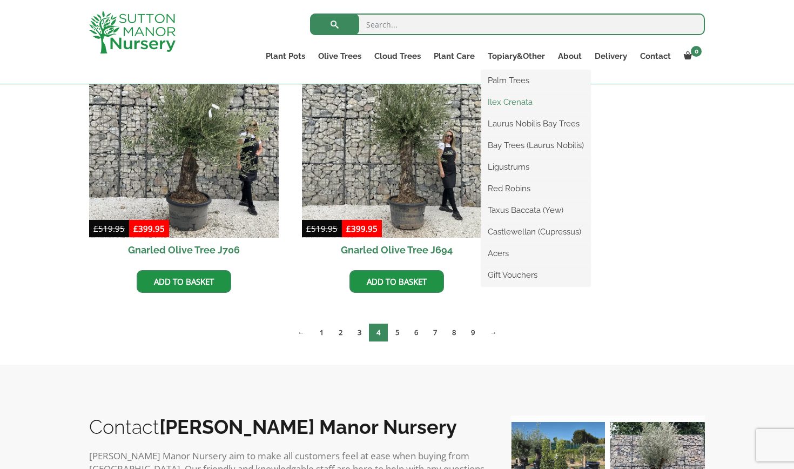
click at [513, 102] on link "Ilex Crenata" at bounding box center [535, 102] width 109 height 16
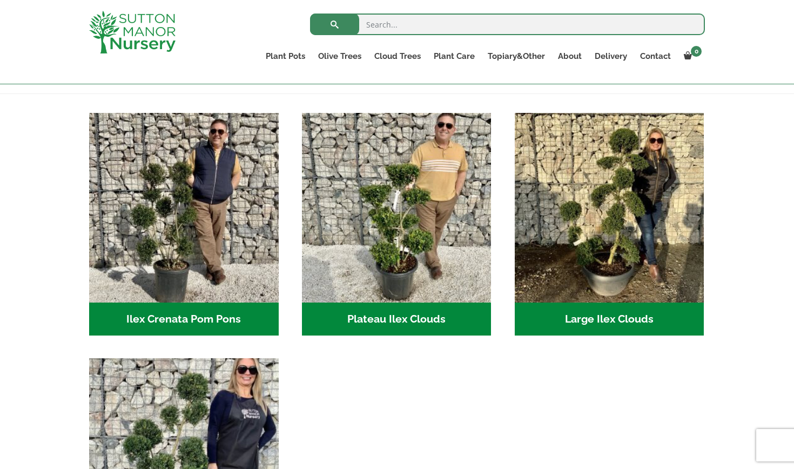
scroll to position [208, 0]
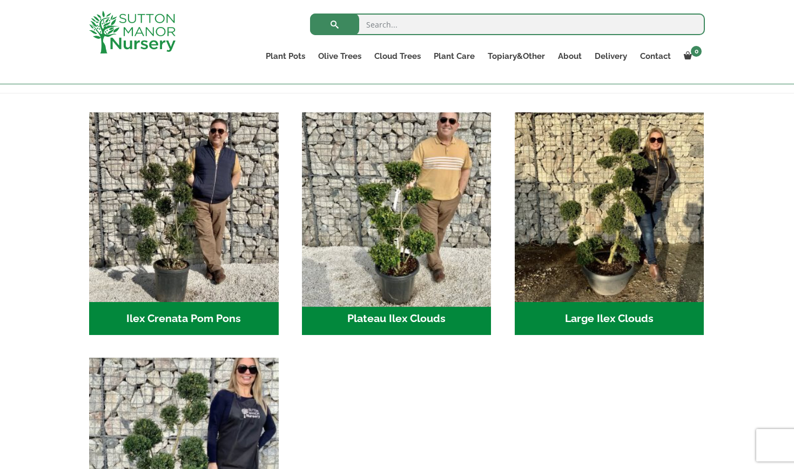
click at [409, 219] on img "Visit product category Plateau Ilex Clouds" at bounding box center [396, 206] width 199 height 199
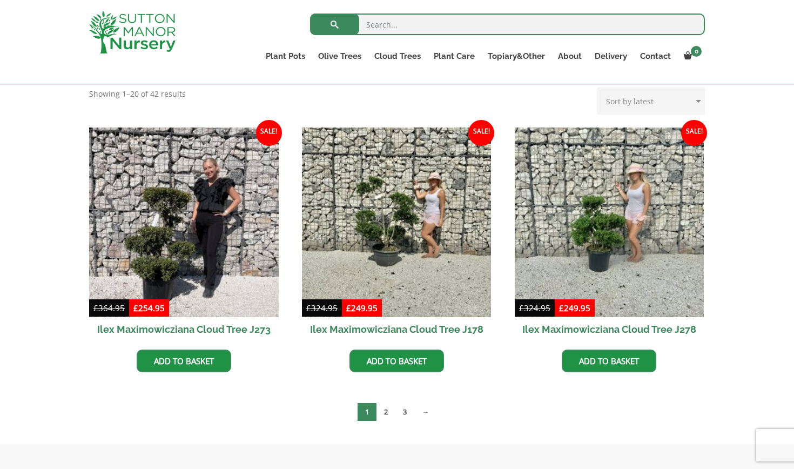
scroll to position [232, 0]
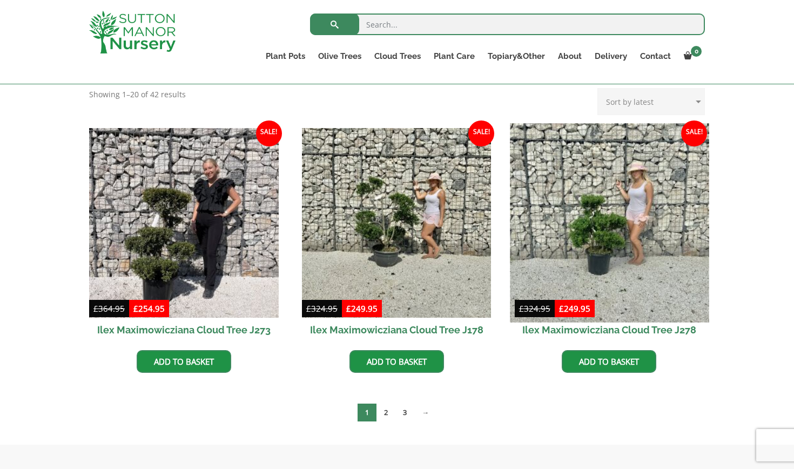
click at [630, 191] on img at bounding box center [609, 222] width 199 height 199
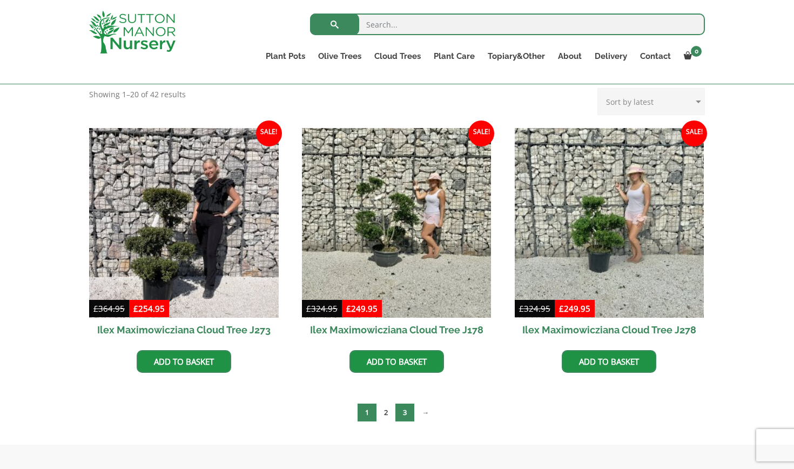
click at [405, 410] on link "3" at bounding box center [404, 412] width 19 height 18
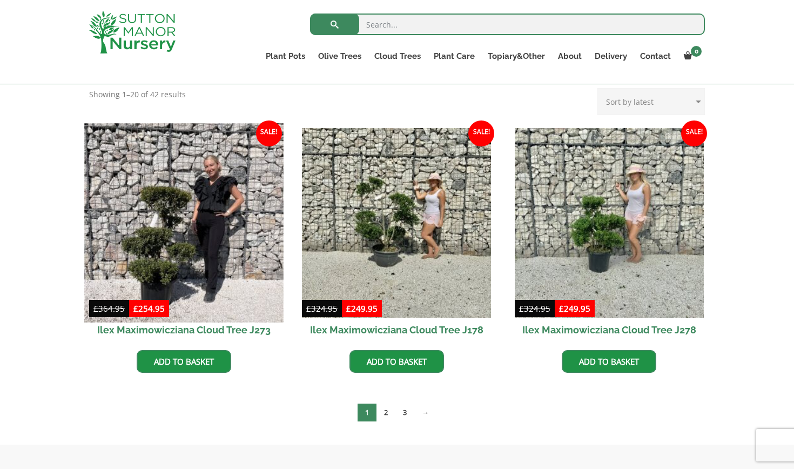
click at [178, 219] on img at bounding box center [183, 222] width 199 height 199
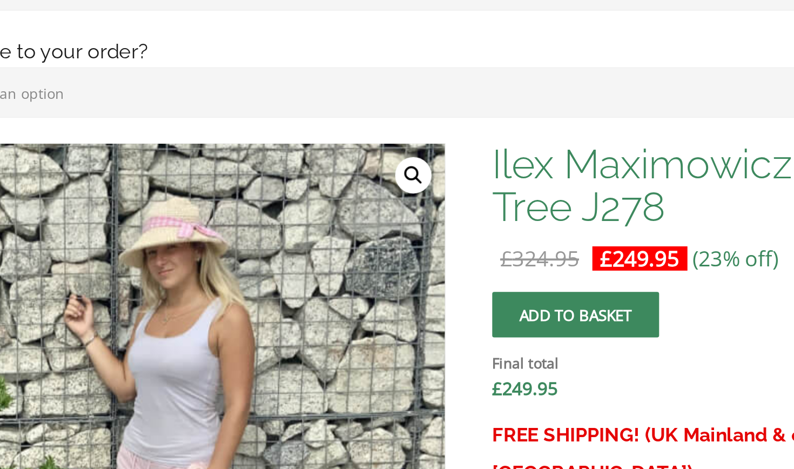
scroll to position [255, 0]
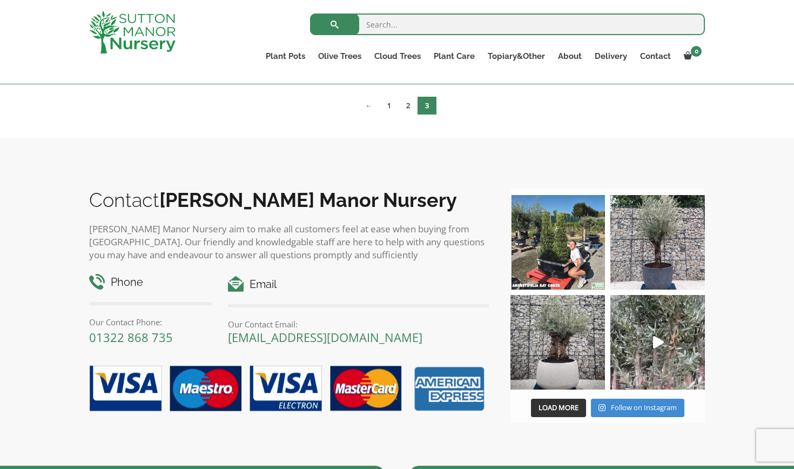
scroll to position [267, 0]
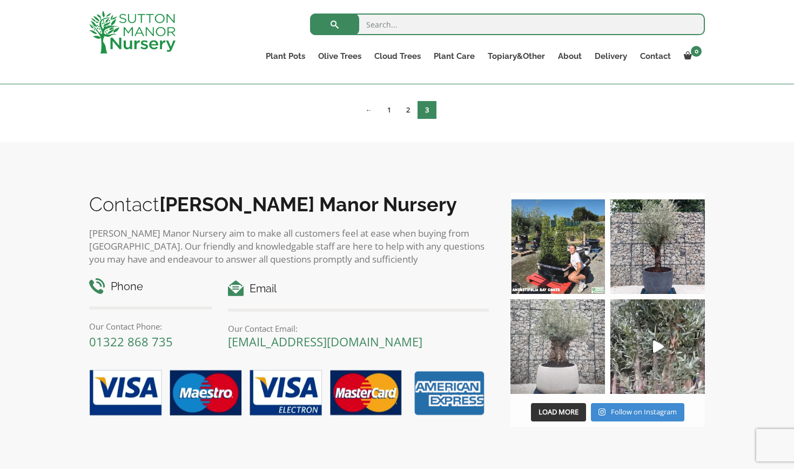
click at [558, 366] on img at bounding box center [557, 346] width 94 height 94
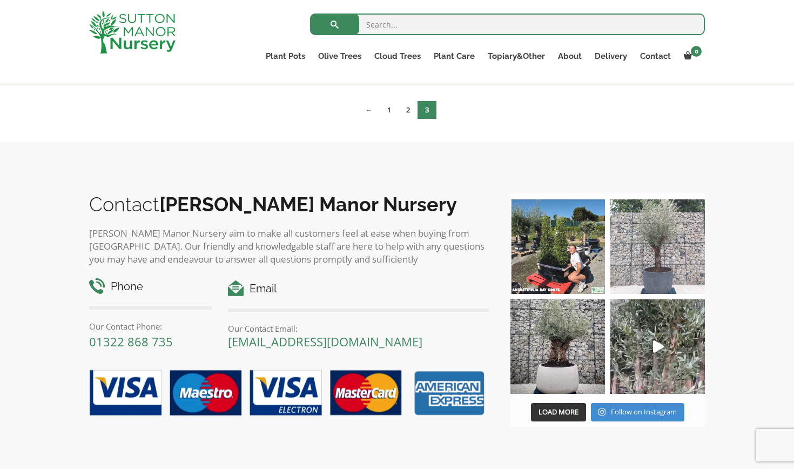
click at [654, 235] on img at bounding box center [657, 246] width 94 height 94
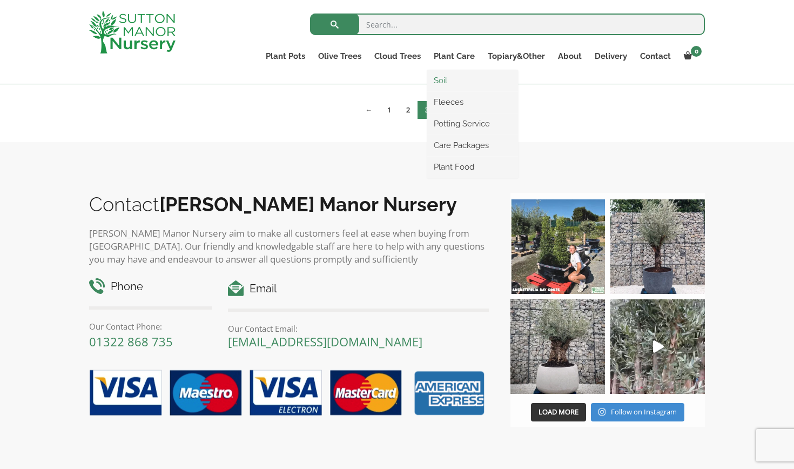
click at [447, 79] on link "Soil" at bounding box center [472, 80] width 91 height 16
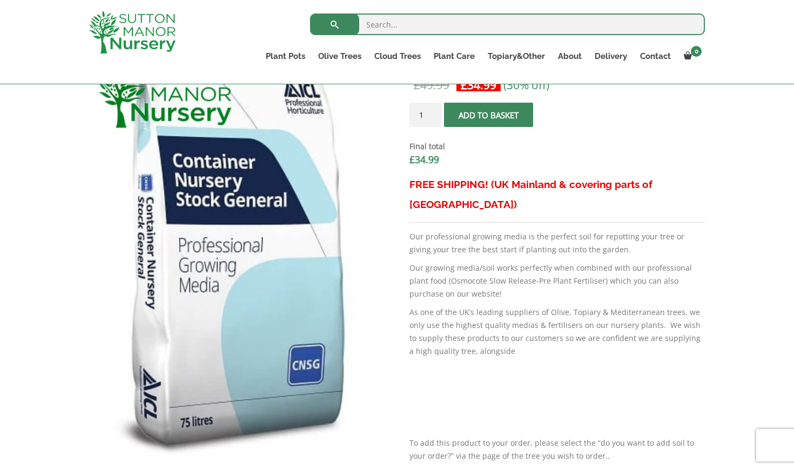
scroll to position [377, 0]
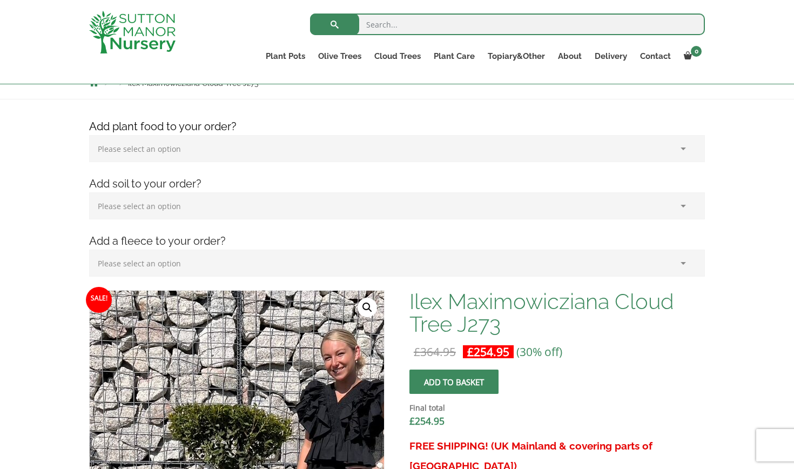
scroll to position [123, 0]
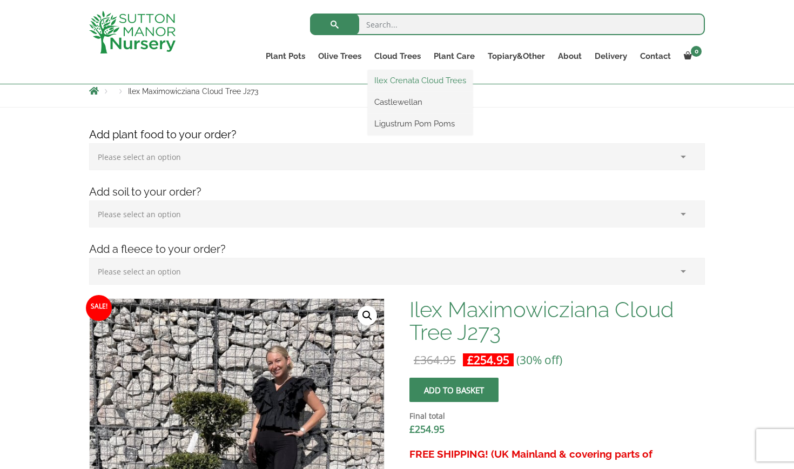
click at [401, 79] on link "Ilex Crenata Cloud Trees" at bounding box center [420, 80] width 105 height 16
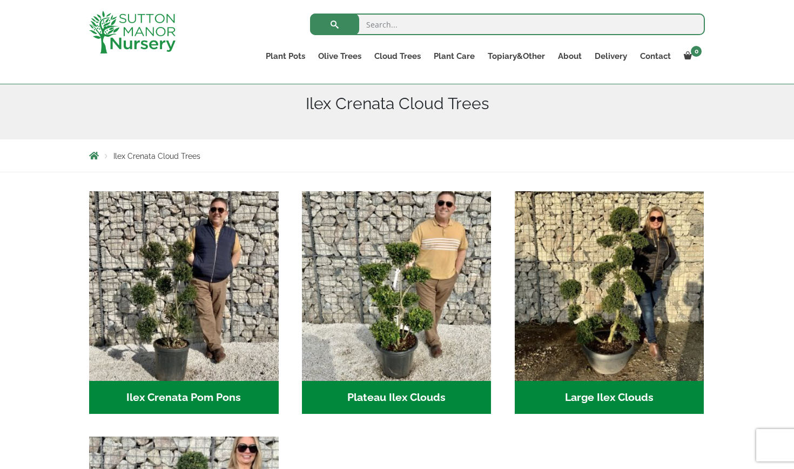
scroll to position [103, 0]
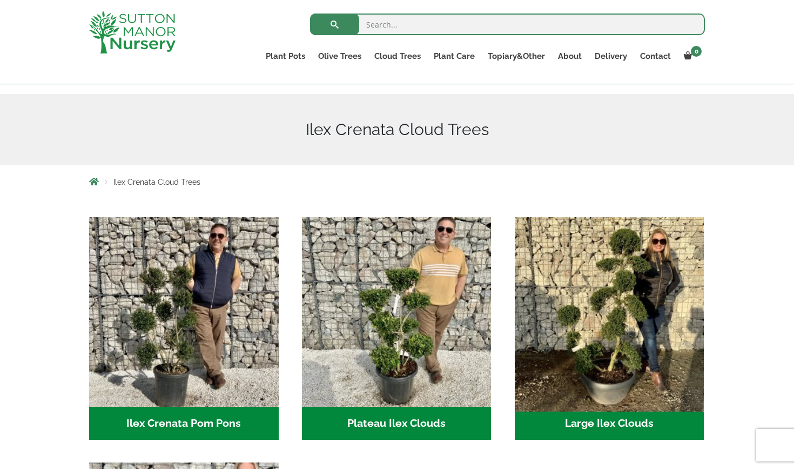
click at [634, 296] on img "Visit product category Large Ilex Clouds" at bounding box center [609, 311] width 199 height 199
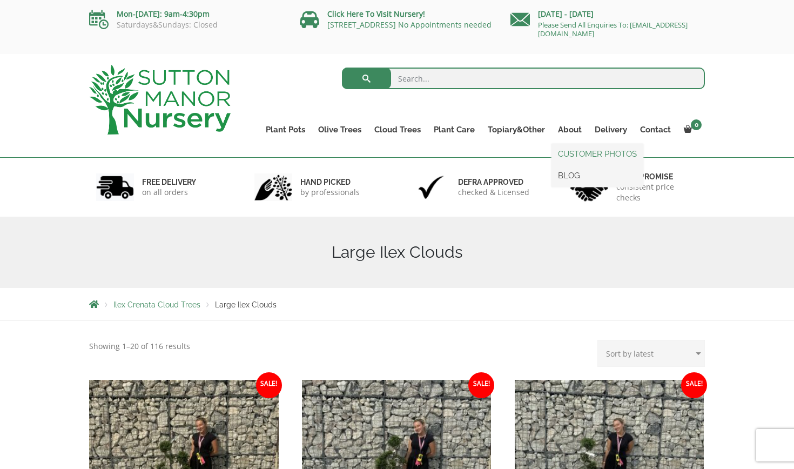
click at [566, 153] on link "CUSTOMER PHOTOS" at bounding box center [597, 154] width 92 height 16
click at [573, 153] on link "CUSTOMER PHOTOS" at bounding box center [597, 154] width 92 height 16
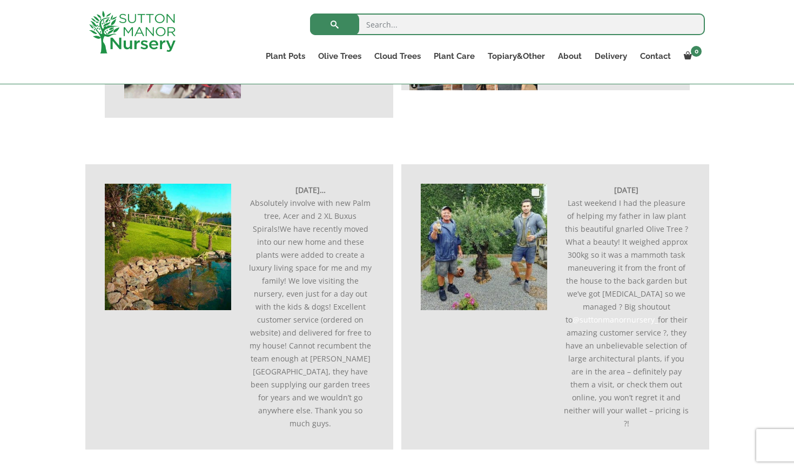
scroll to position [411, 0]
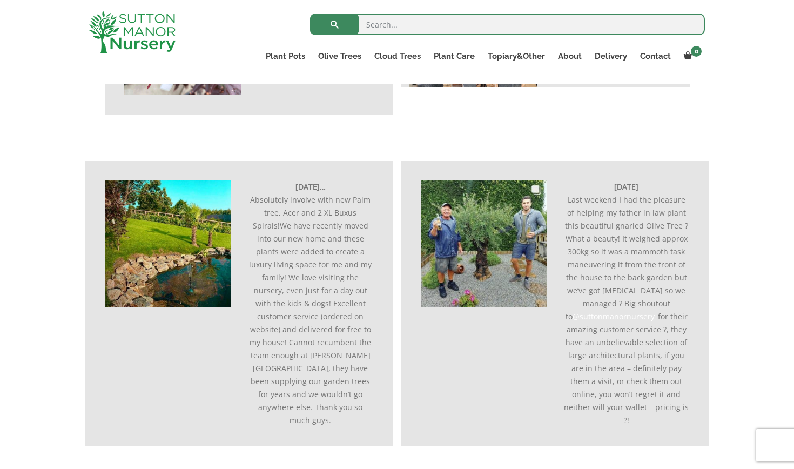
click at [492, 236] on img at bounding box center [484, 243] width 126 height 126
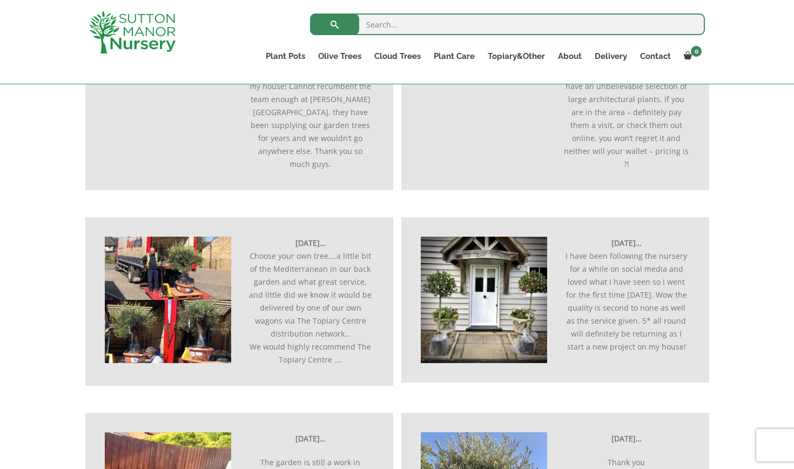
scroll to position [669, 0]
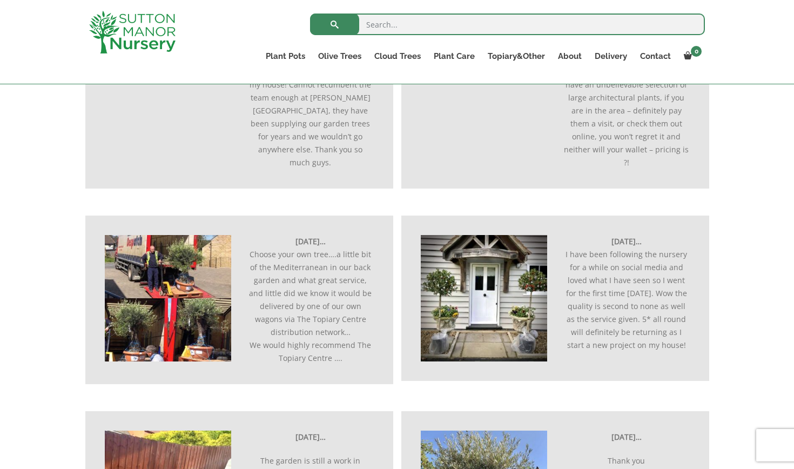
click at [172, 265] on img at bounding box center [168, 298] width 126 height 126
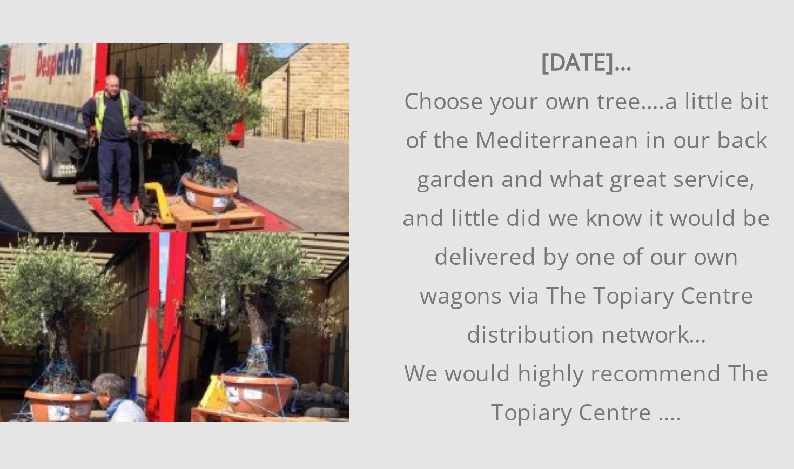
scroll to position [578, 0]
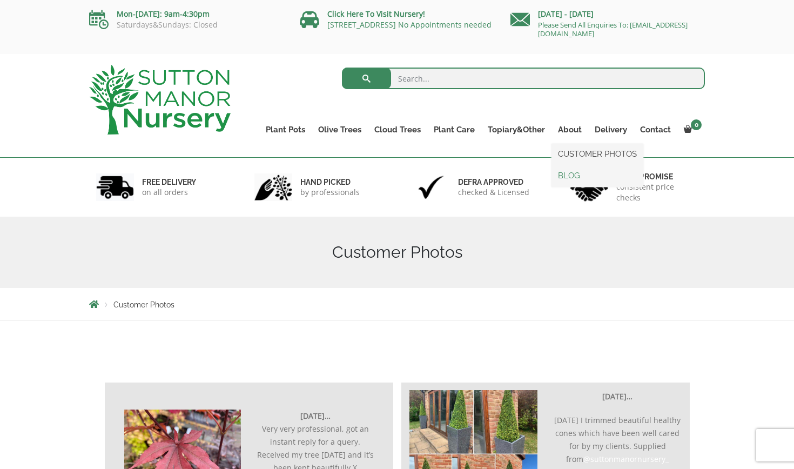
click at [572, 174] on link "BLOG" at bounding box center [597, 175] width 92 height 16
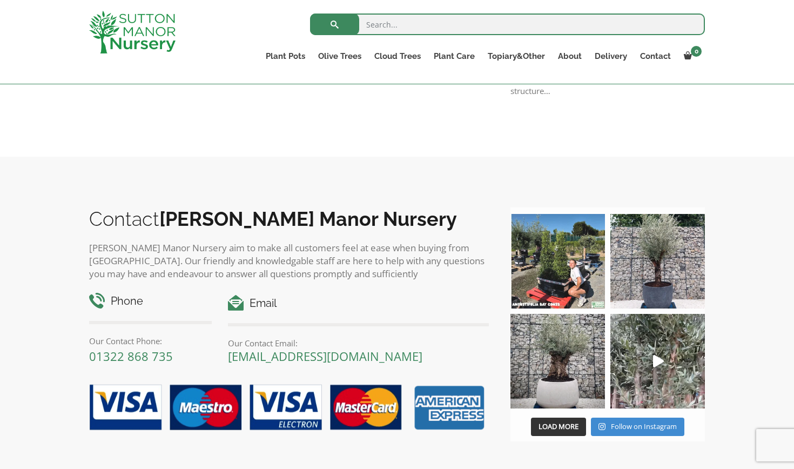
scroll to position [843, 0]
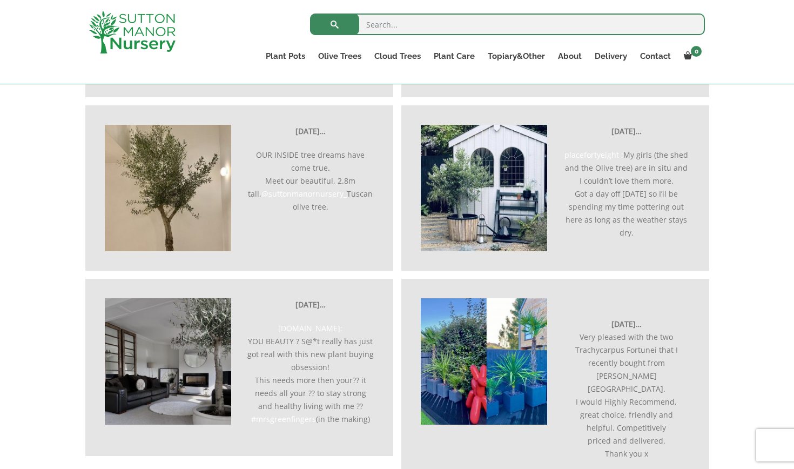
scroll to position [1533, 0]
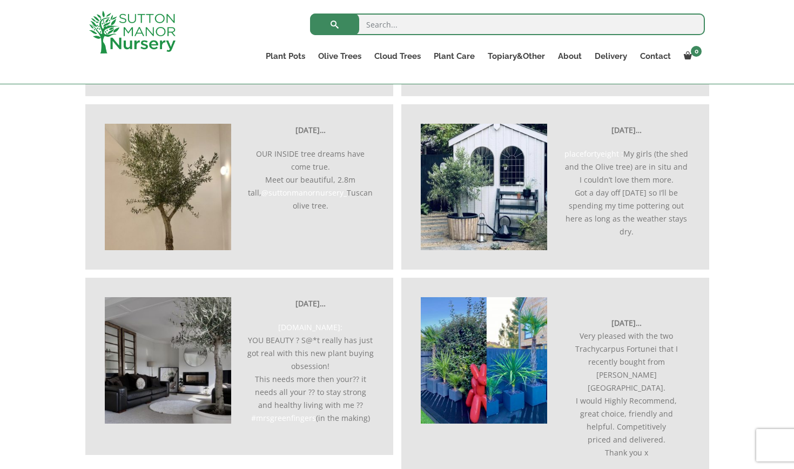
click at [223, 339] on img at bounding box center [168, 360] width 126 height 126
click at [223, 330] on img at bounding box center [168, 360] width 126 height 126
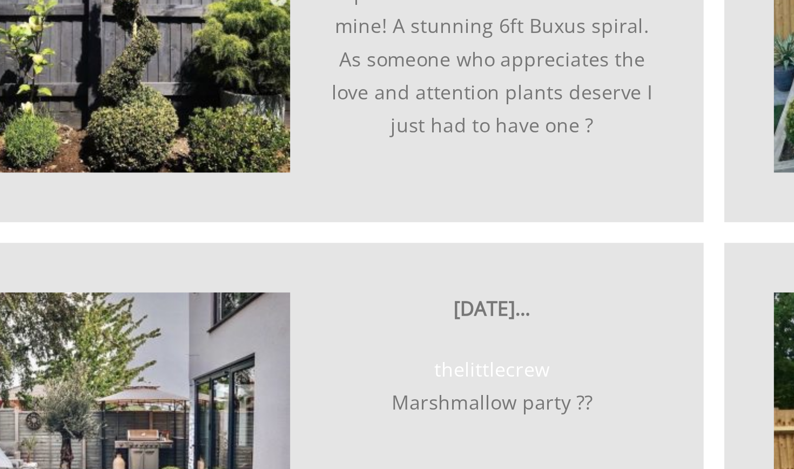
scroll to position [2185, 0]
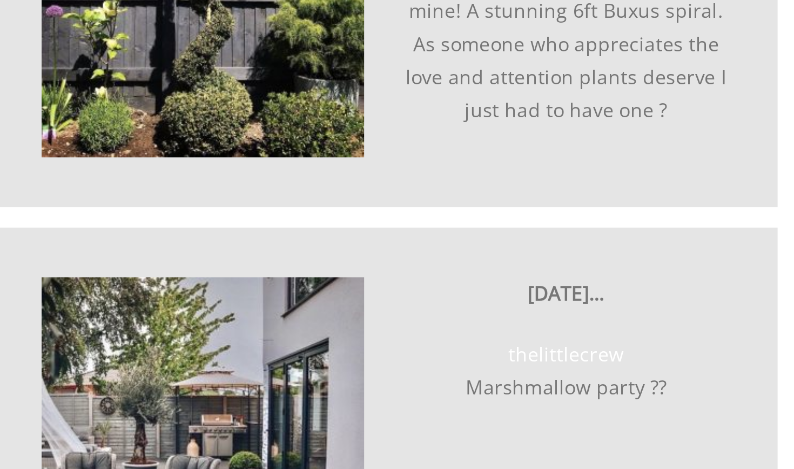
click at [105, 394] on img at bounding box center [168, 457] width 126 height 126
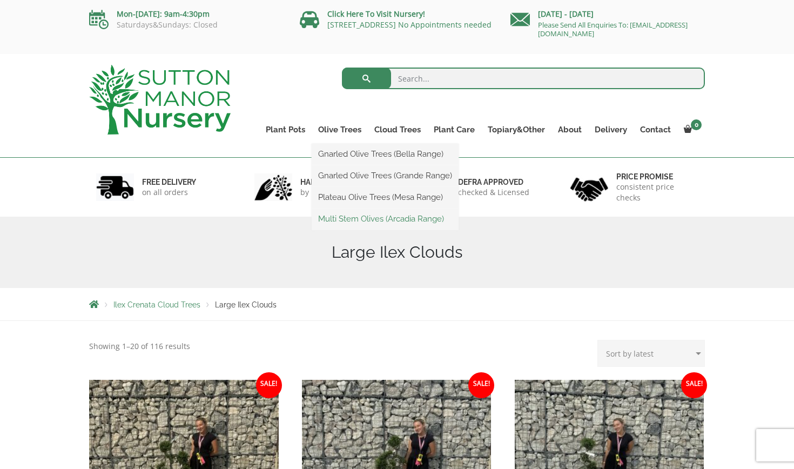
click at [346, 220] on link "Multi Stem Olives (Arcadia Range)" at bounding box center [385, 219] width 147 height 16
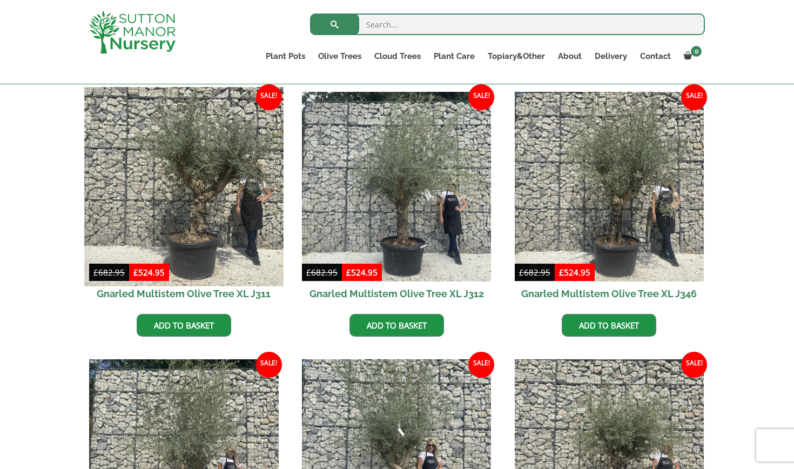
scroll to position [991, 0]
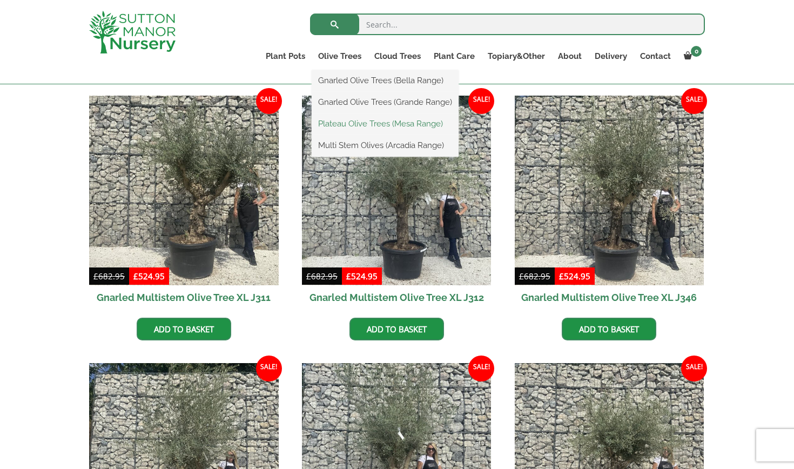
click at [351, 125] on link "Plateau Olive Trees (Mesa Range)" at bounding box center [385, 124] width 147 height 16
click at [351, 99] on link "Gnarled Olive Trees (Grande Range)" at bounding box center [385, 102] width 147 height 16
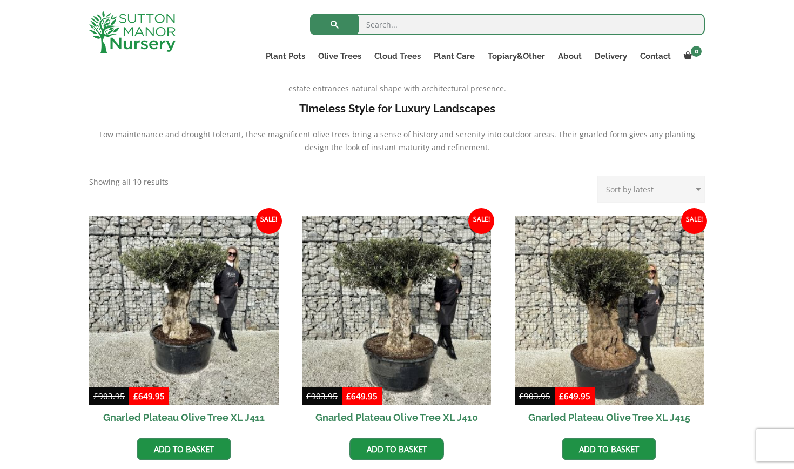
scroll to position [338, 0]
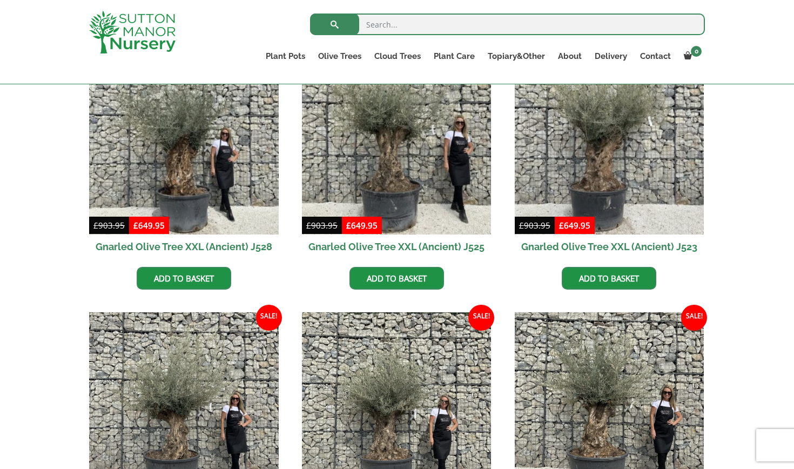
scroll to position [316, 0]
